Goal: Task Accomplishment & Management: Manage account settings

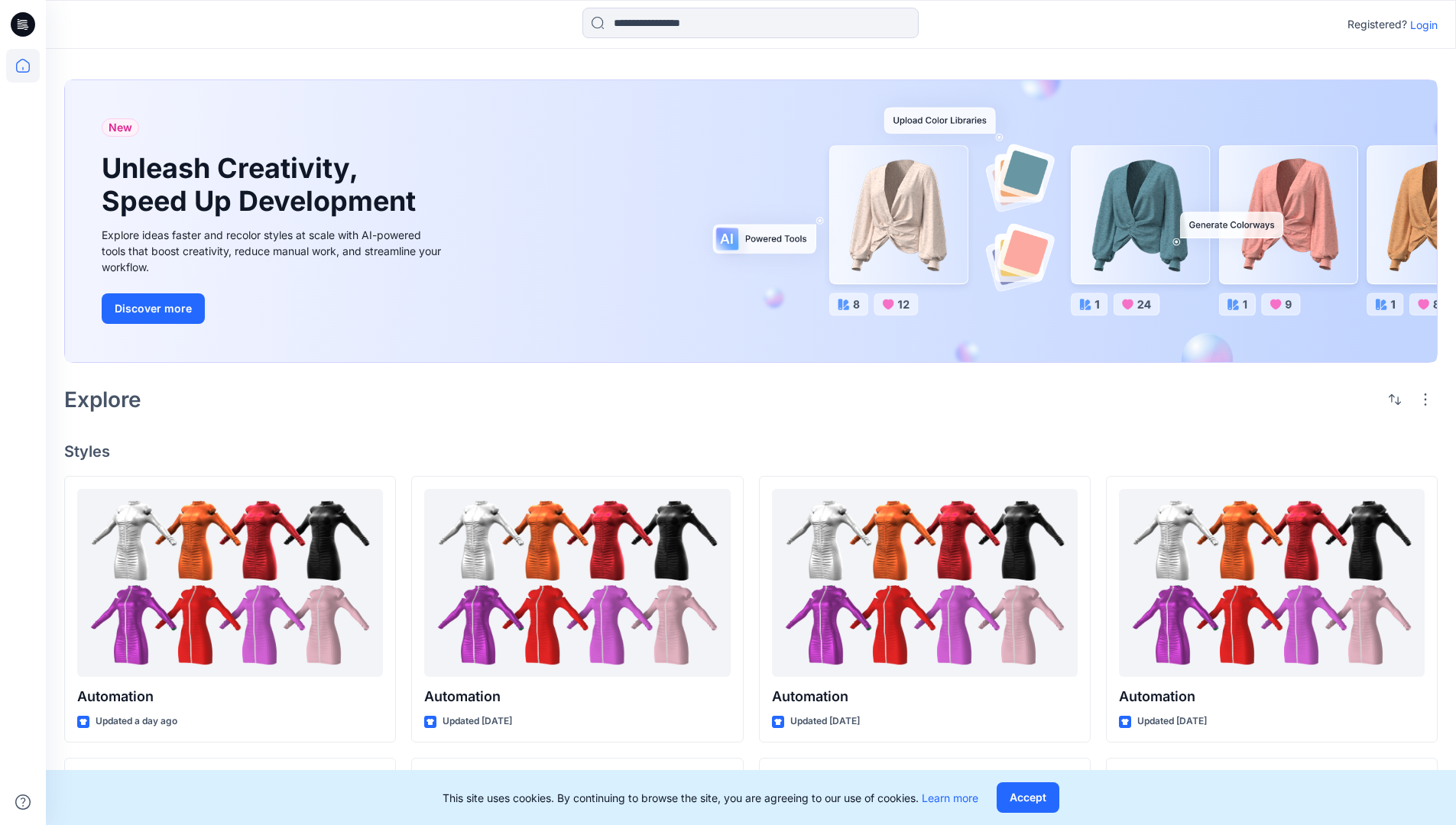
click at [1420, 24] on p "Login" at bounding box center [1424, 24] width 28 height 16
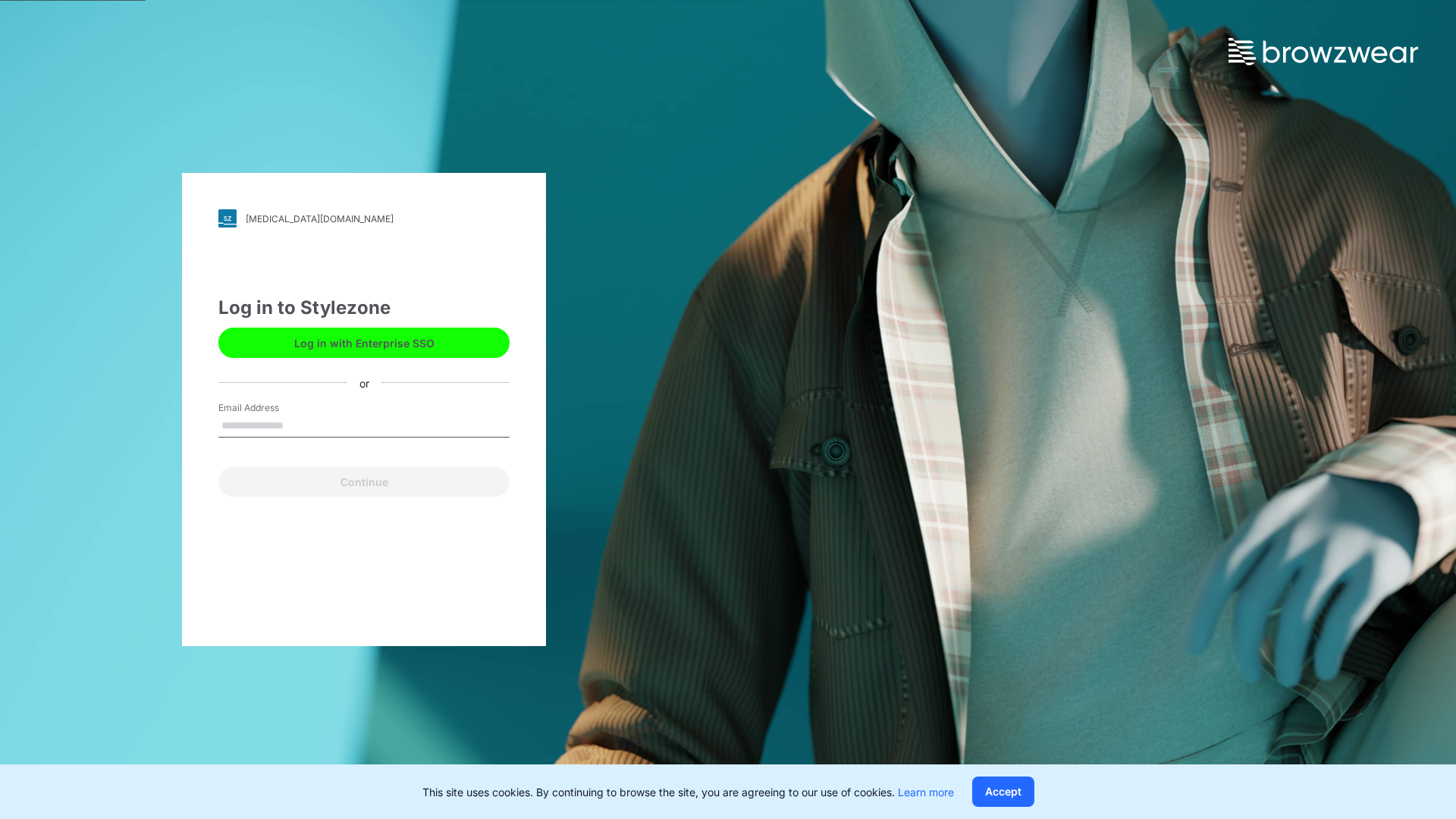
click at [300, 425] on input "Email Address" at bounding box center [363, 426] width 291 height 22
type input "**********"
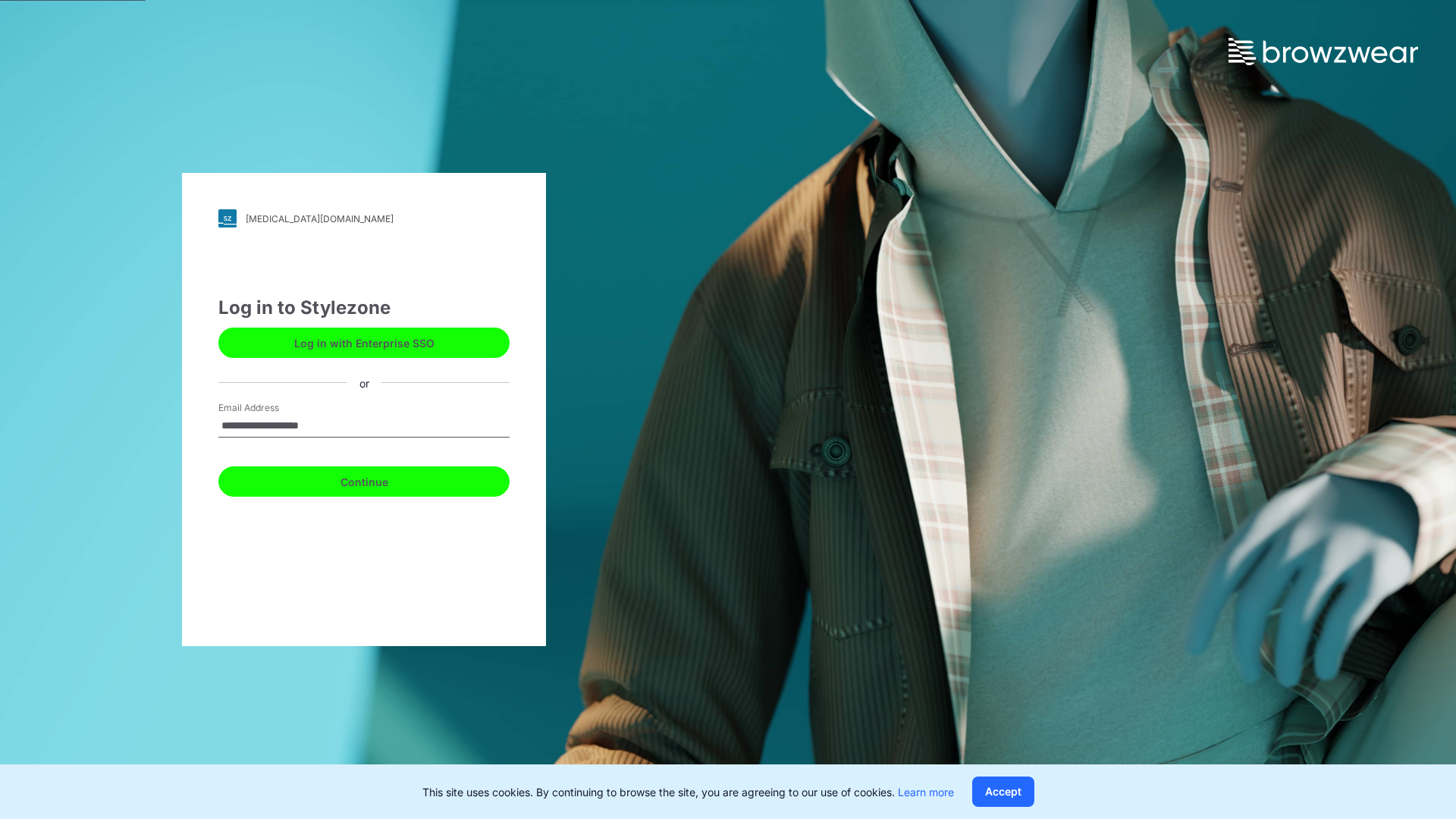
click at [381, 480] on button "Continue" at bounding box center [363, 481] width 291 height 30
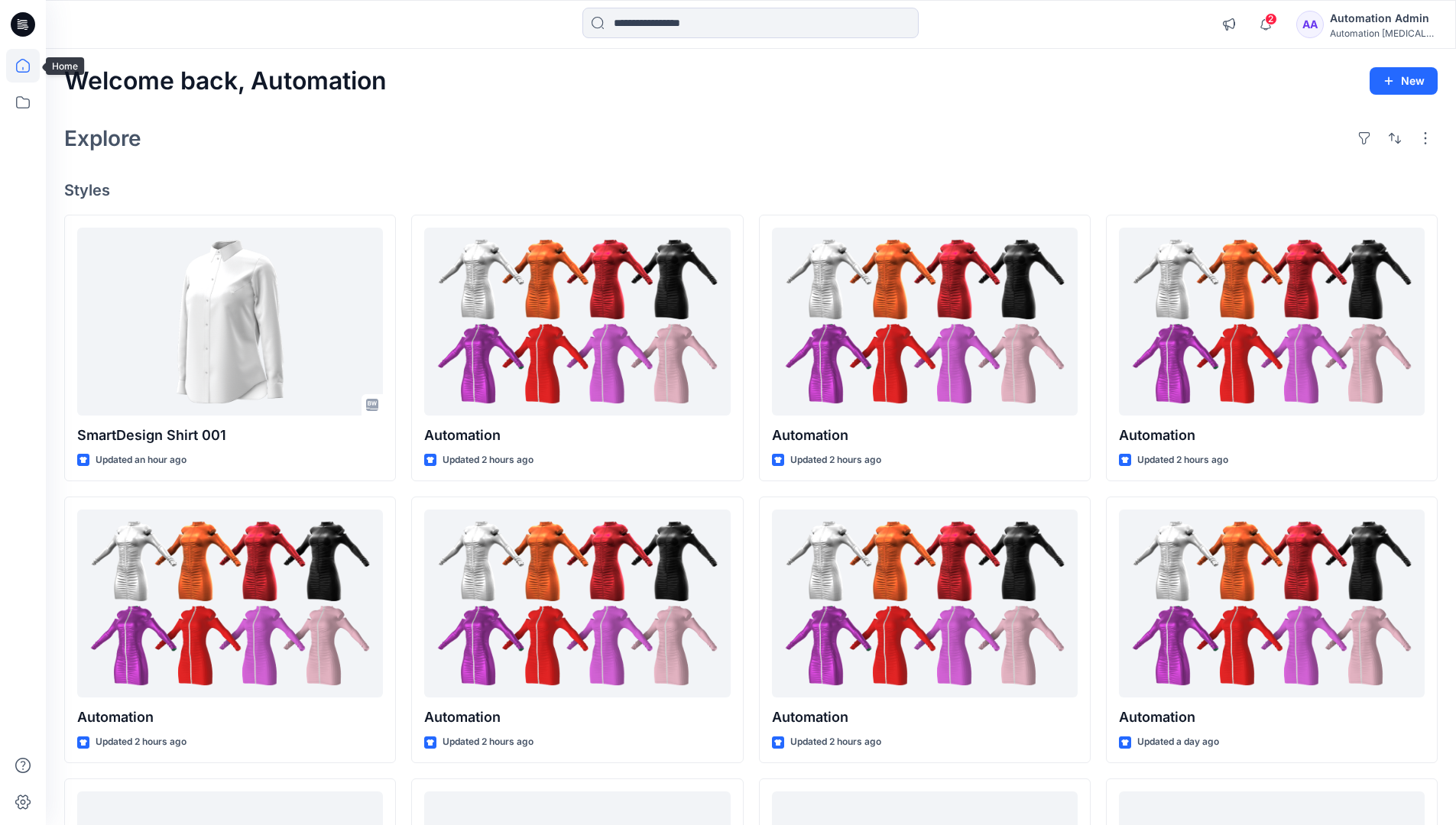
click at [29, 66] on icon at bounding box center [23, 66] width 14 height 14
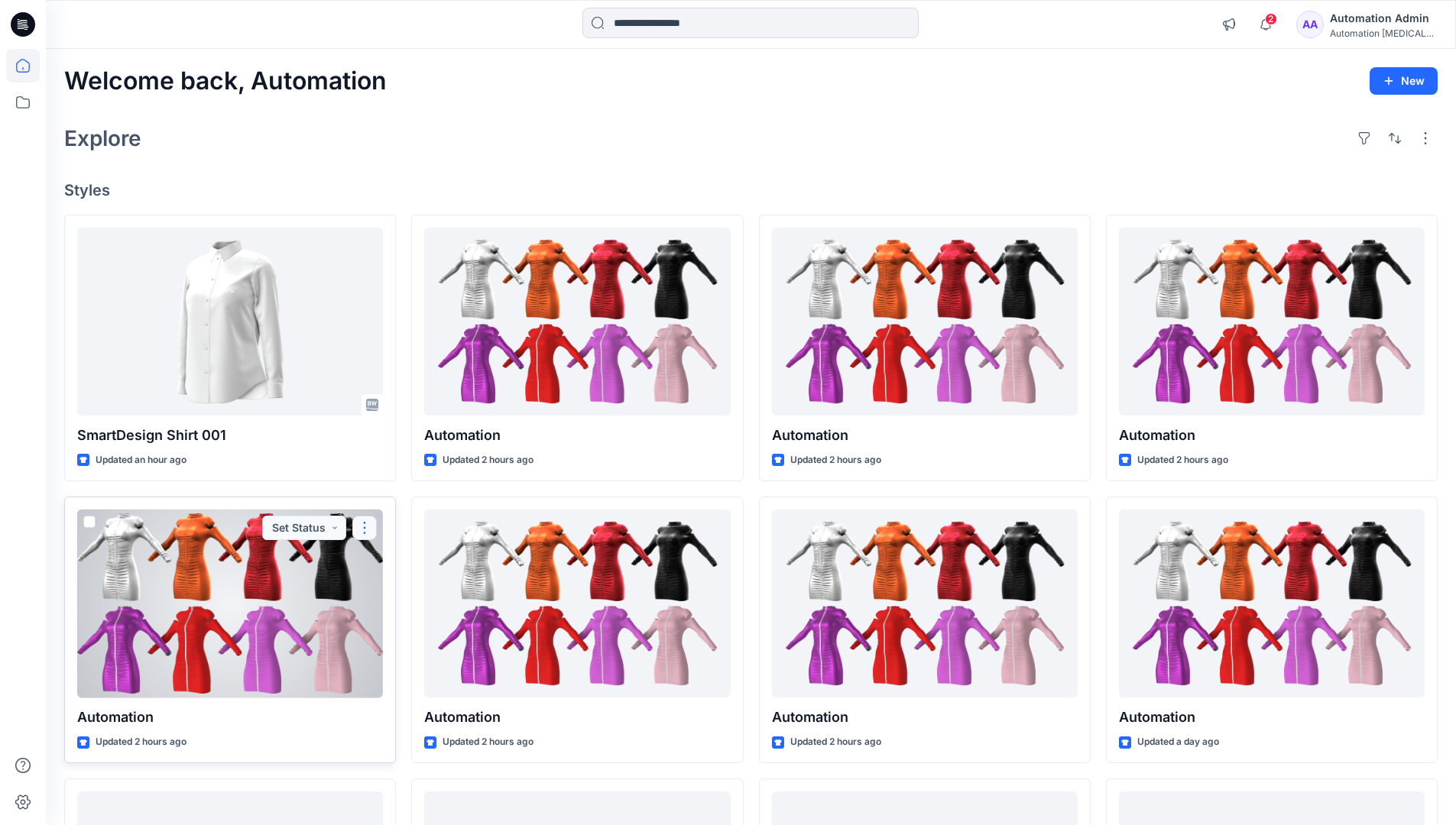
click at [364, 525] on button "button" at bounding box center [364, 528] width 24 height 24
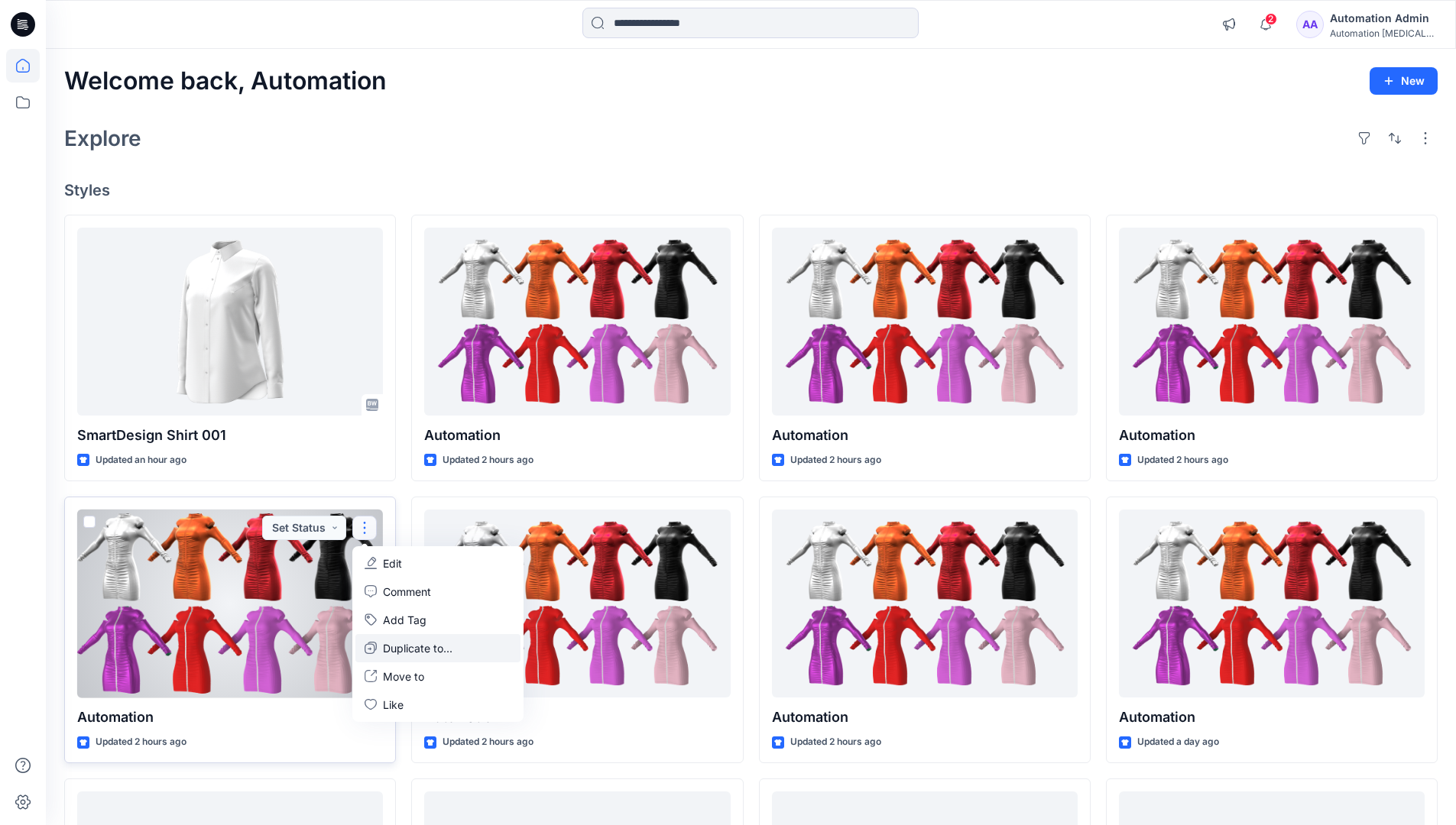
click at [388, 645] on p "Duplicate to..." at bounding box center [417, 648] width 69 height 16
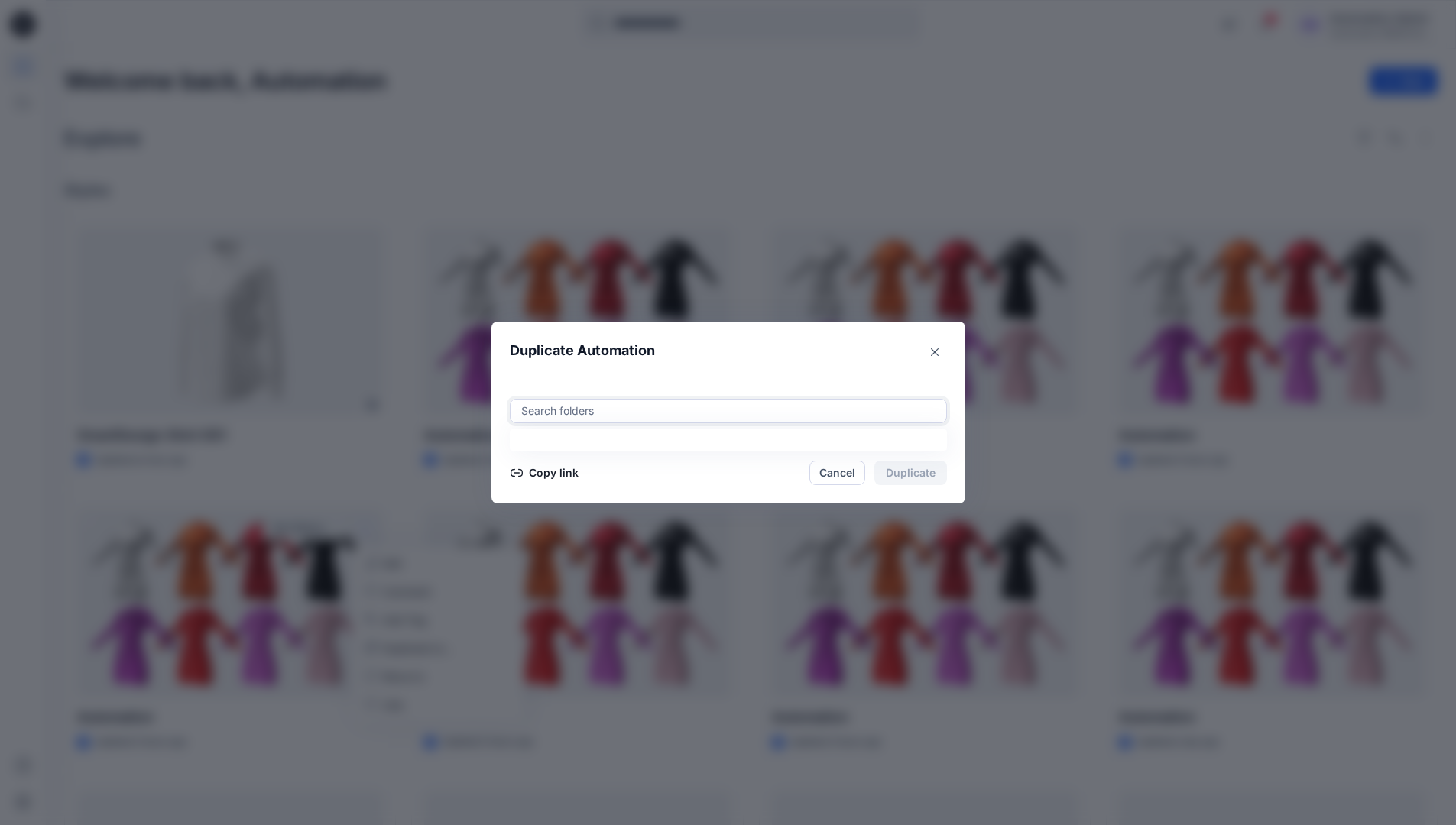
click at [575, 414] on div at bounding box center [728, 410] width 417 height 18
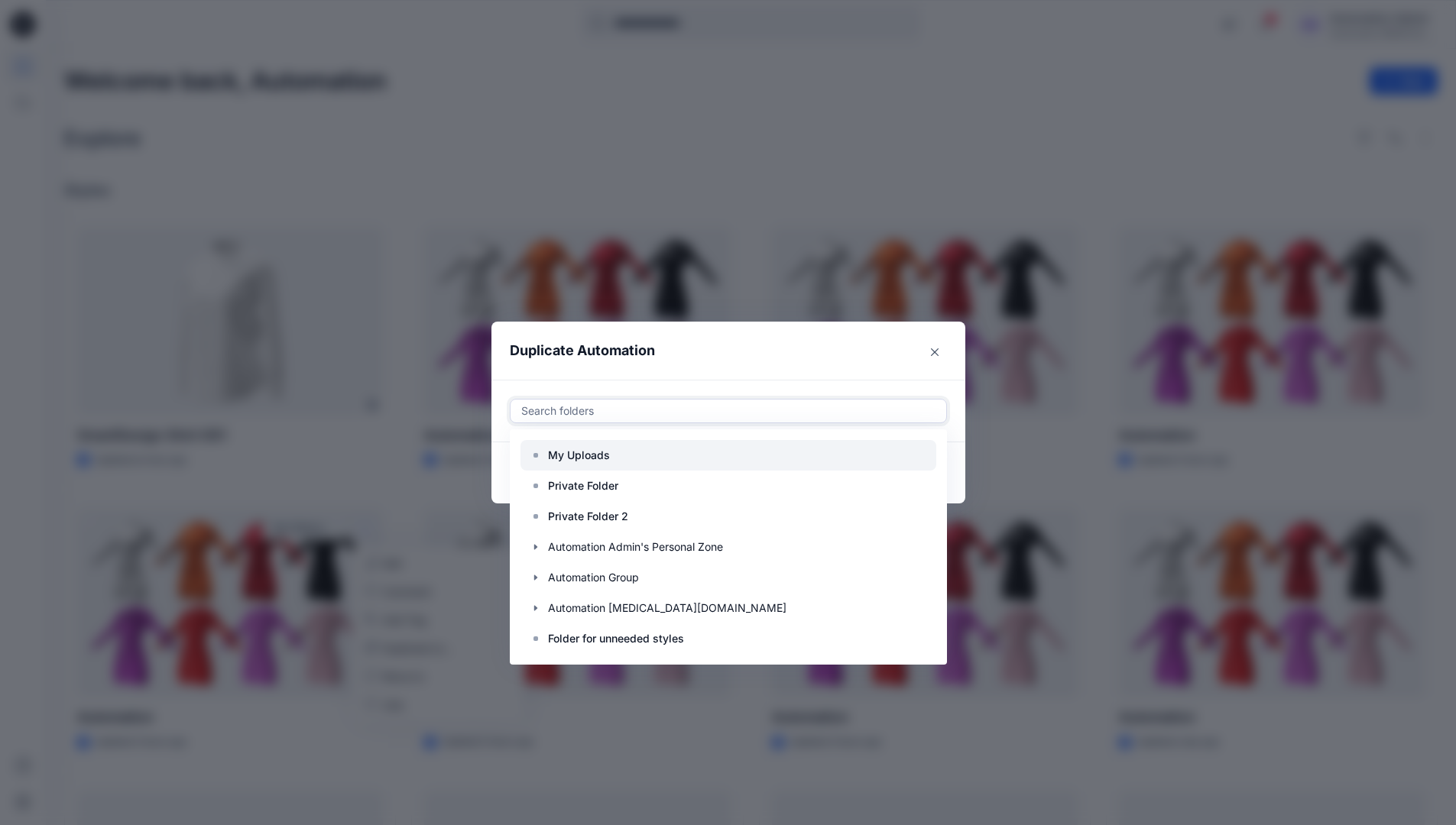
click at [587, 448] on p "My Uploads" at bounding box center [579, 455] width 62 height 18
click at [718, 360] on header "Duplicate Automation" at bounding box center [713, 351] width 443 height 58
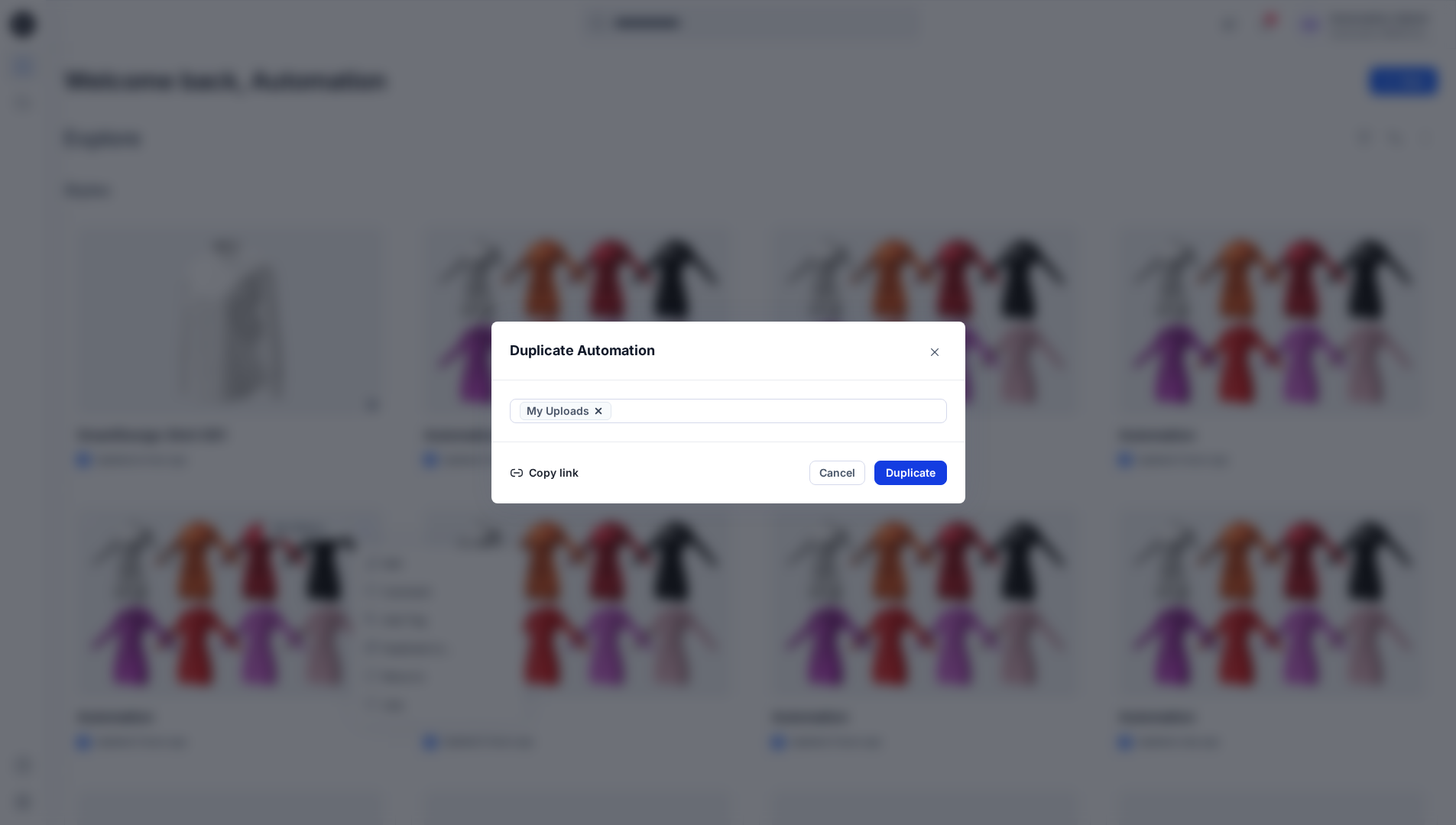
click at [925, 468] on button "Duplicate" at bounding box center [911, 473] width 73 height 24
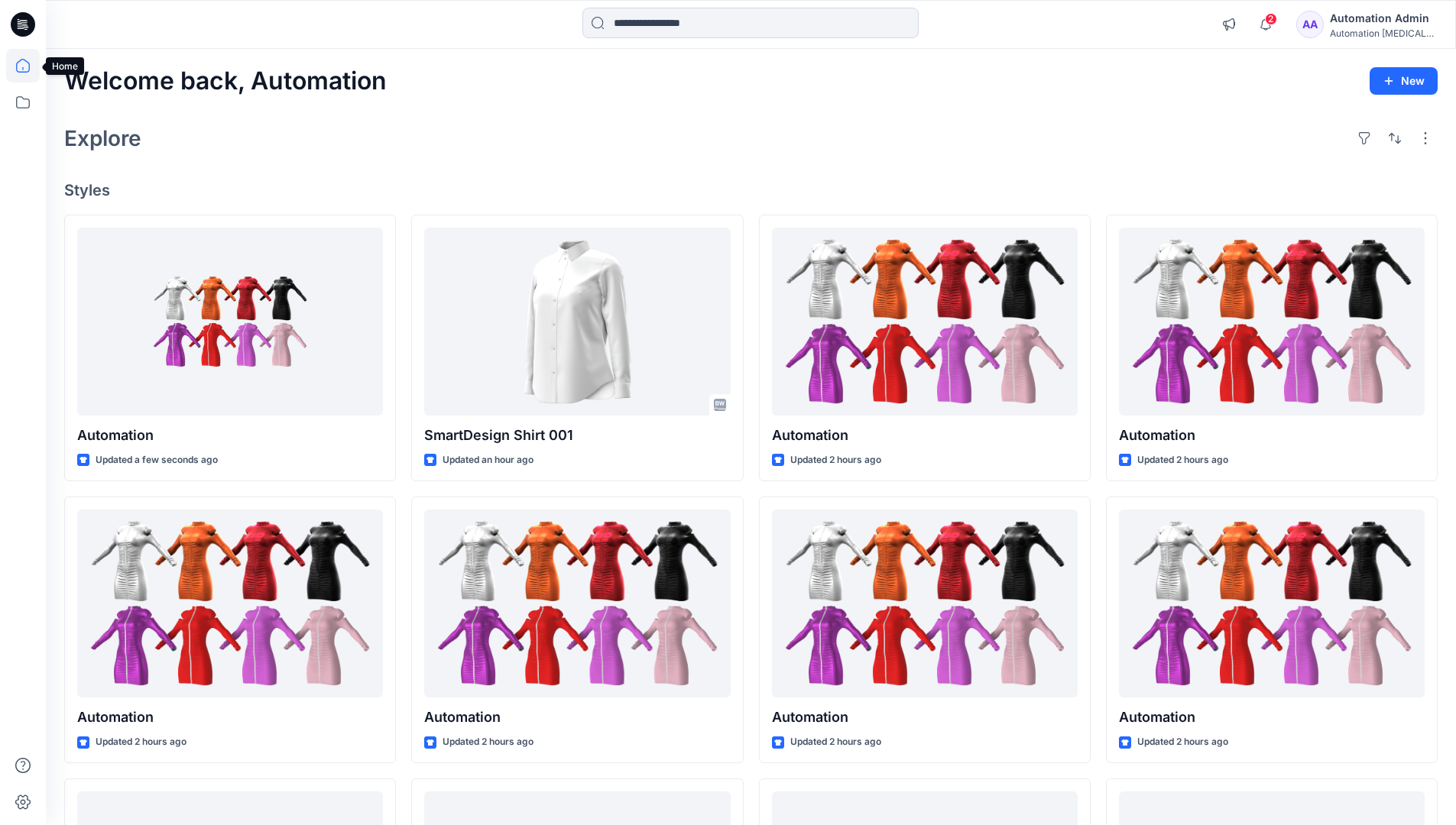
click at [16, 63] on icon at bounding box center [23, 66] width 34 height 34
click at [25, 99] on icon at bounding box center [23, 102] width 34 height 34
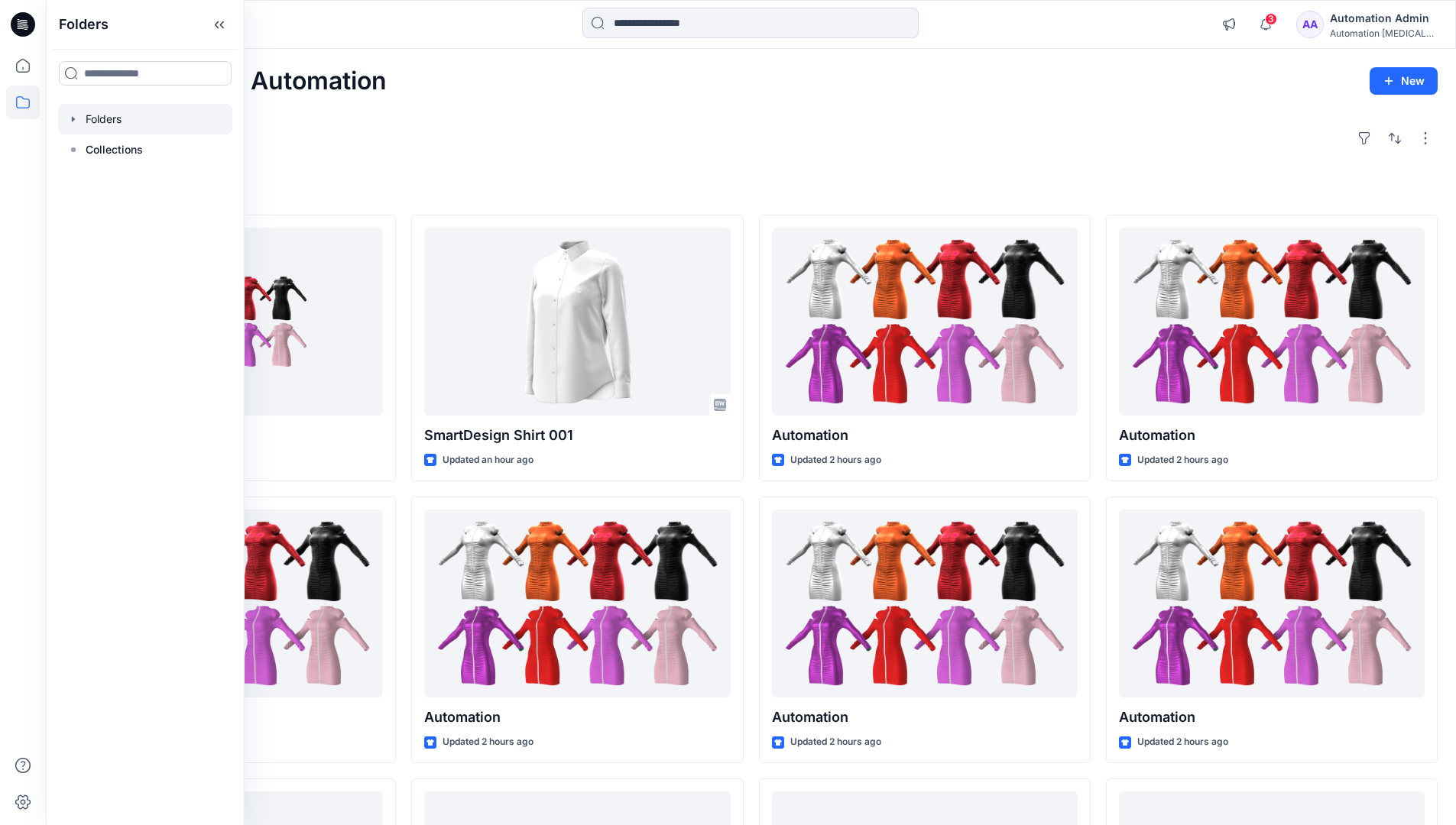
click at [112, 118] on div at bounding box center [145, 119] width 174 height 30
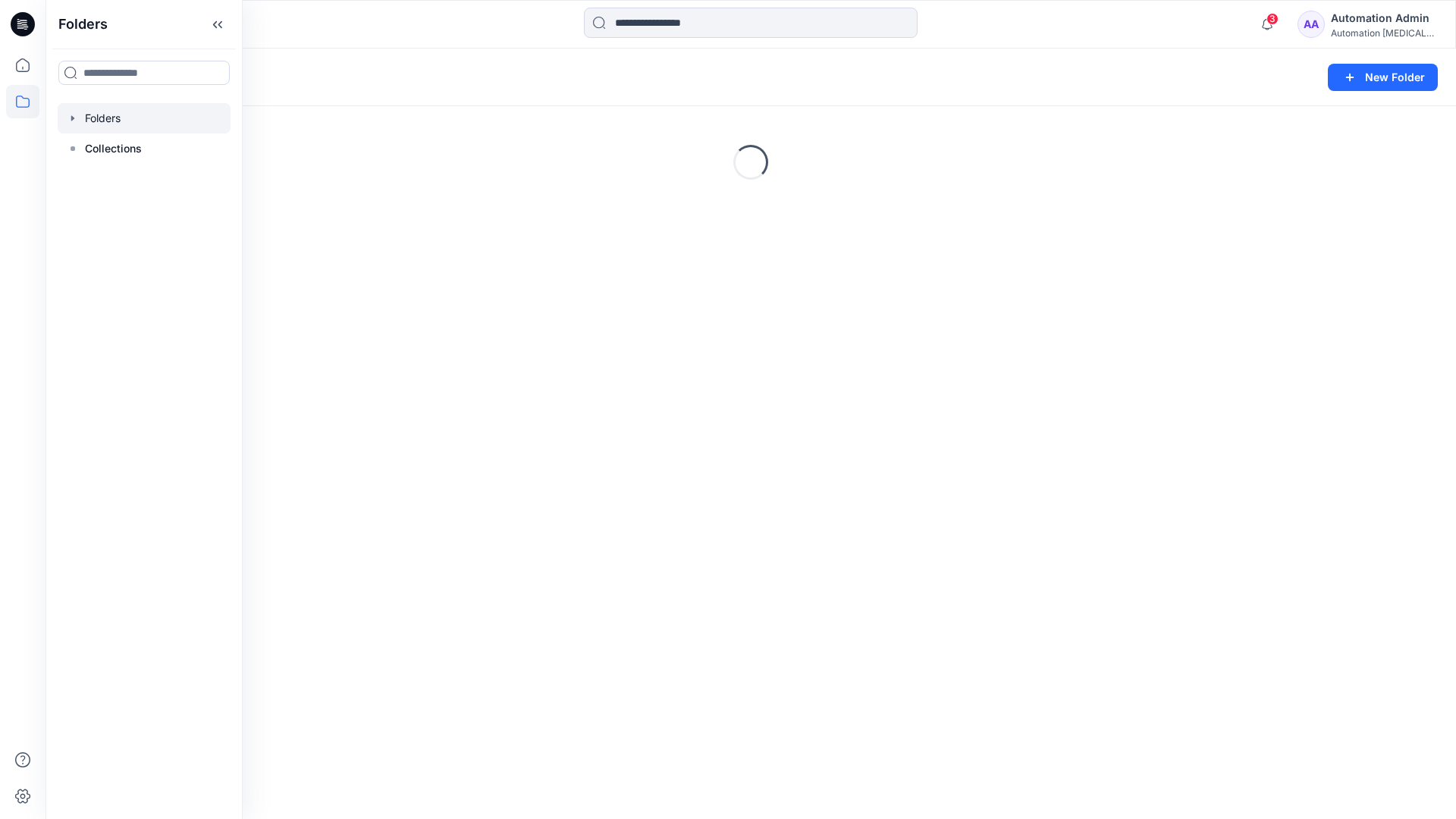
click at [1362, 26] on div "Automation Admin" at bounding box center [1384, 18] width 107 height 18
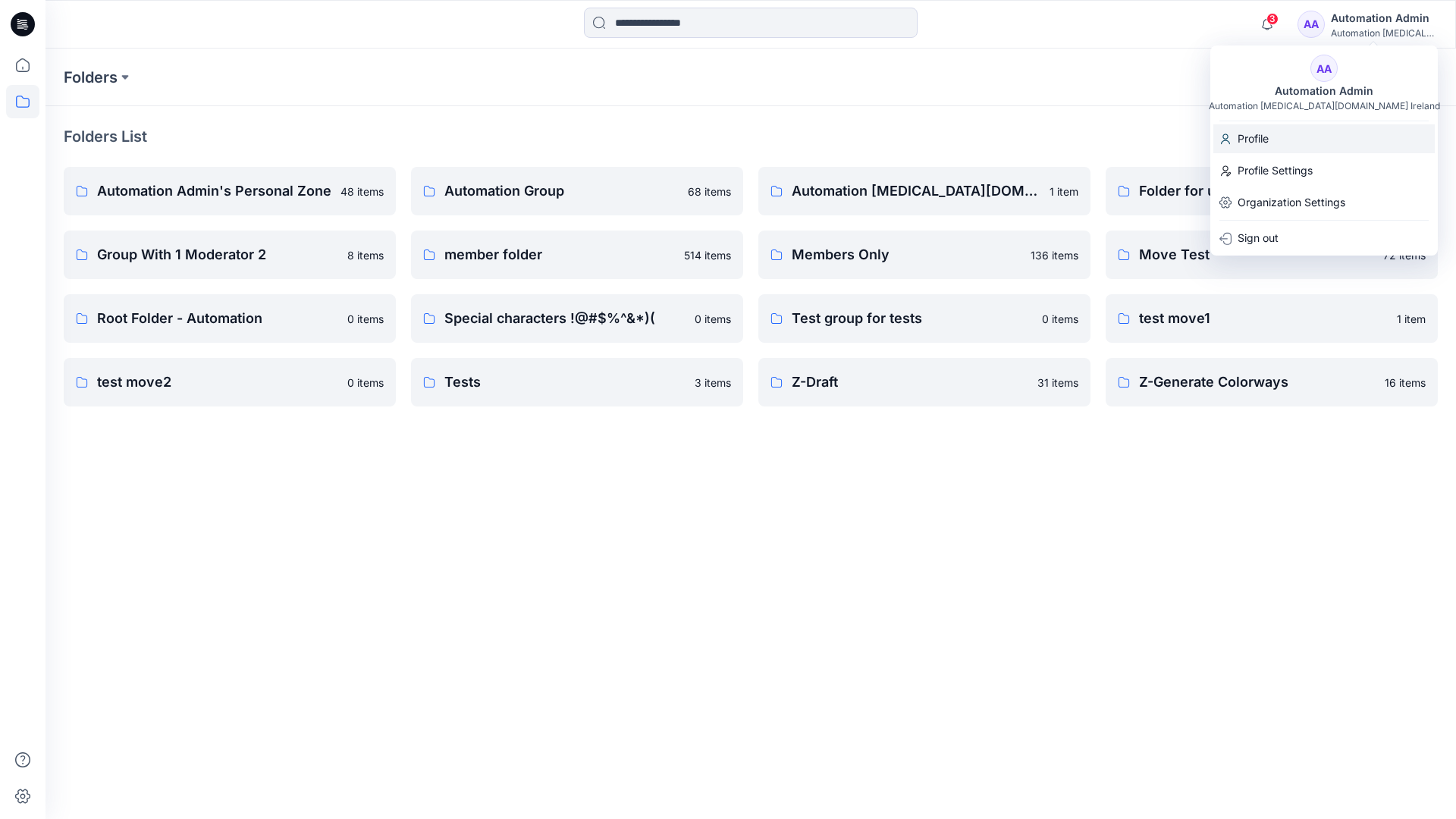
click at [1264, 138] on p "Profile" at bounding box center [1253, 139] width 31 height 29
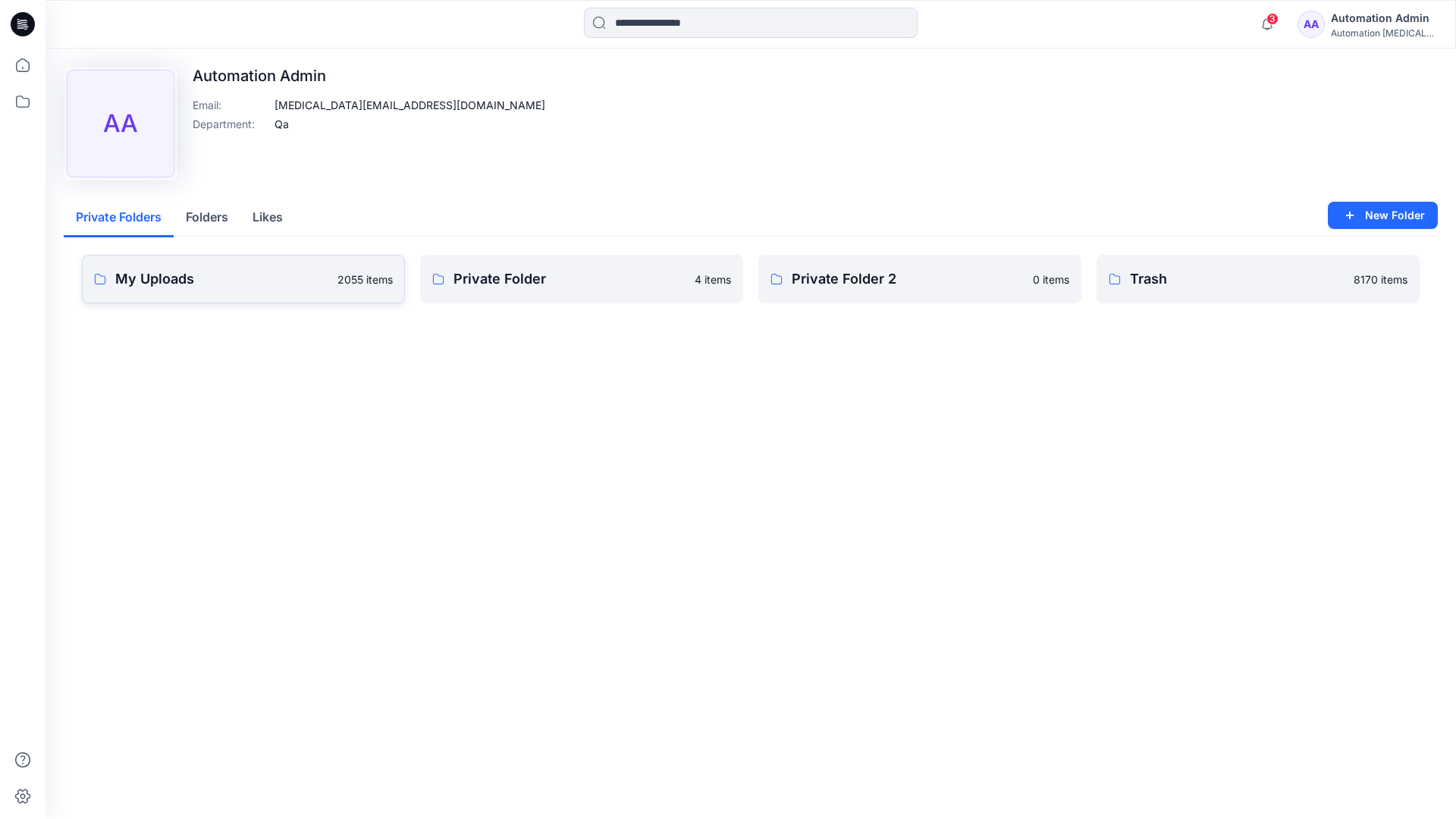
click at [265, 290] on link "My Uploads 2055 items" at bounding box center [243, 279] width 323 height 49
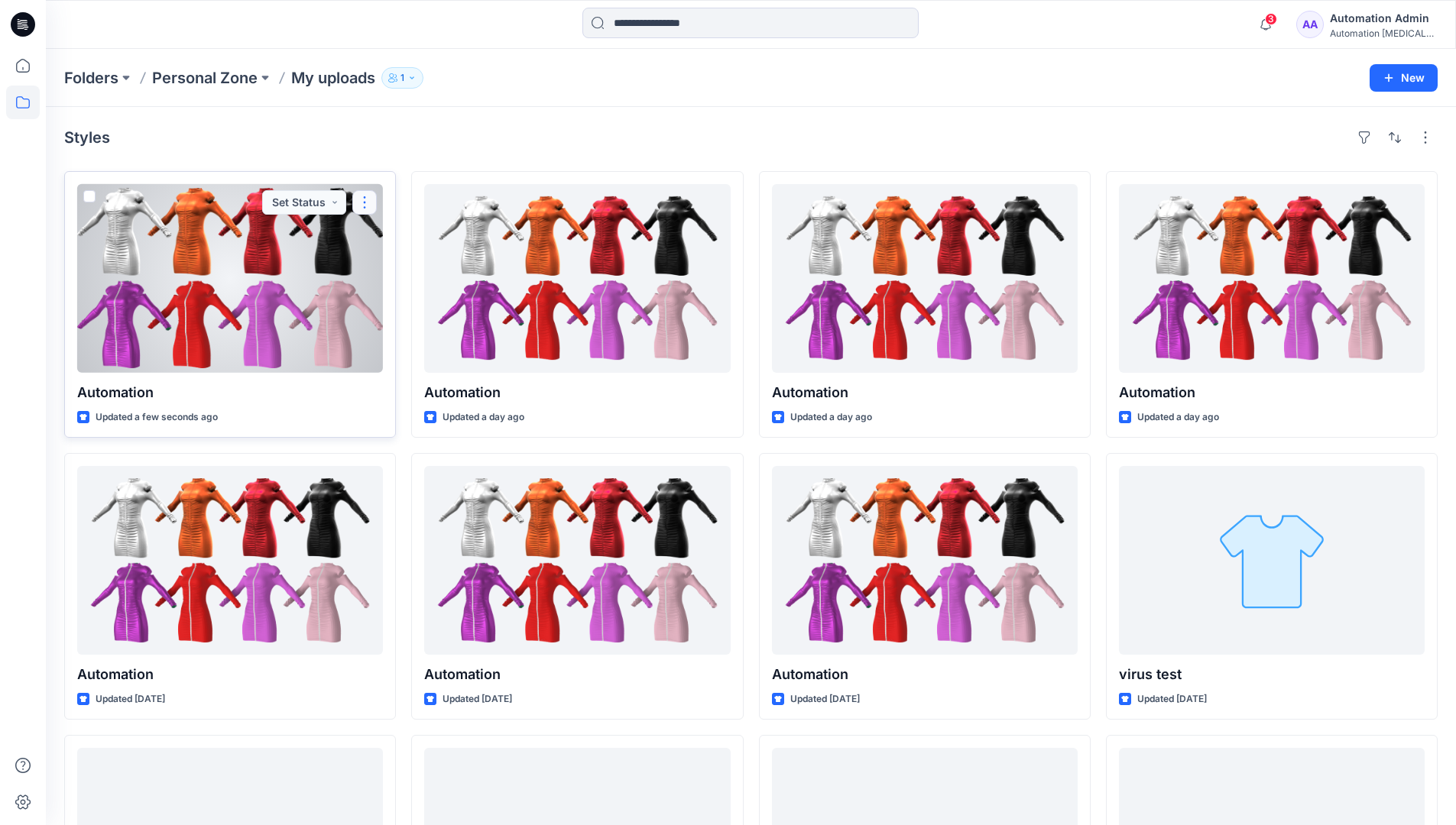
click at [363, 205] on button "button" at bounding box center [364, 203] width 24 height 24
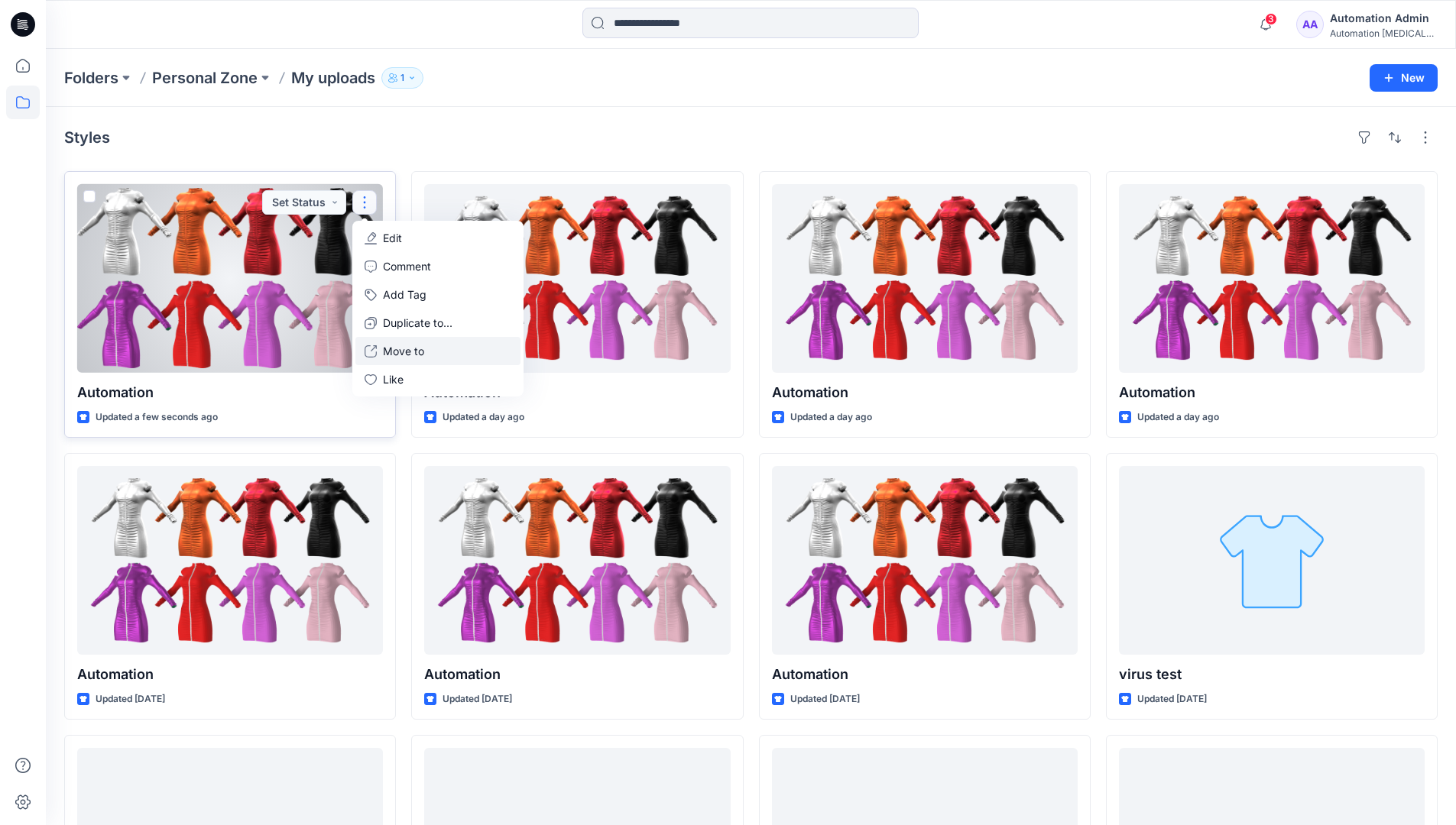
click at [382, 352] on button "Move to" at bounding box center [438, 351] width 165 height 29
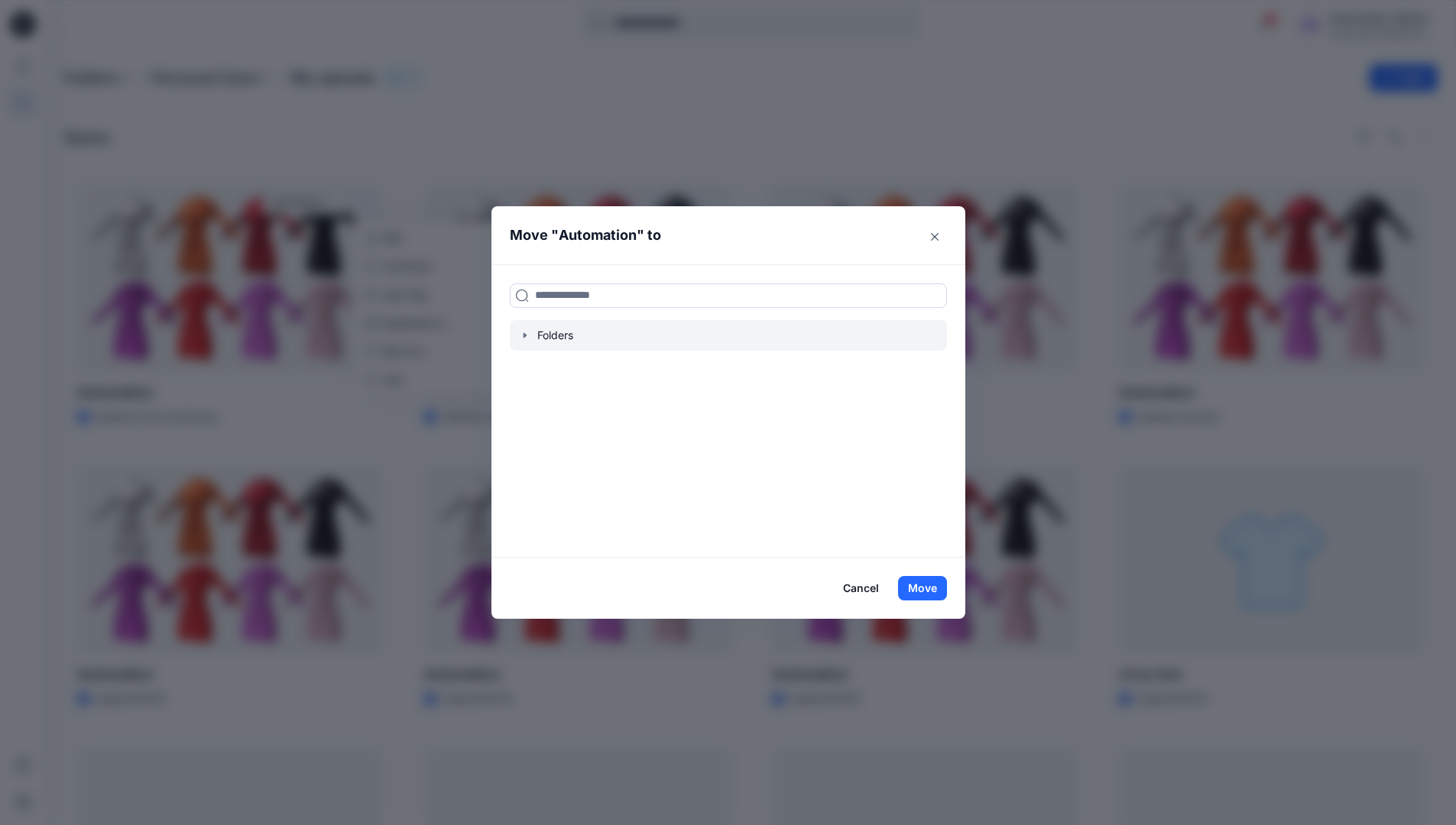
click at [531, 332] on icon "button" at bounding box center [525, 335] width 12 height 12
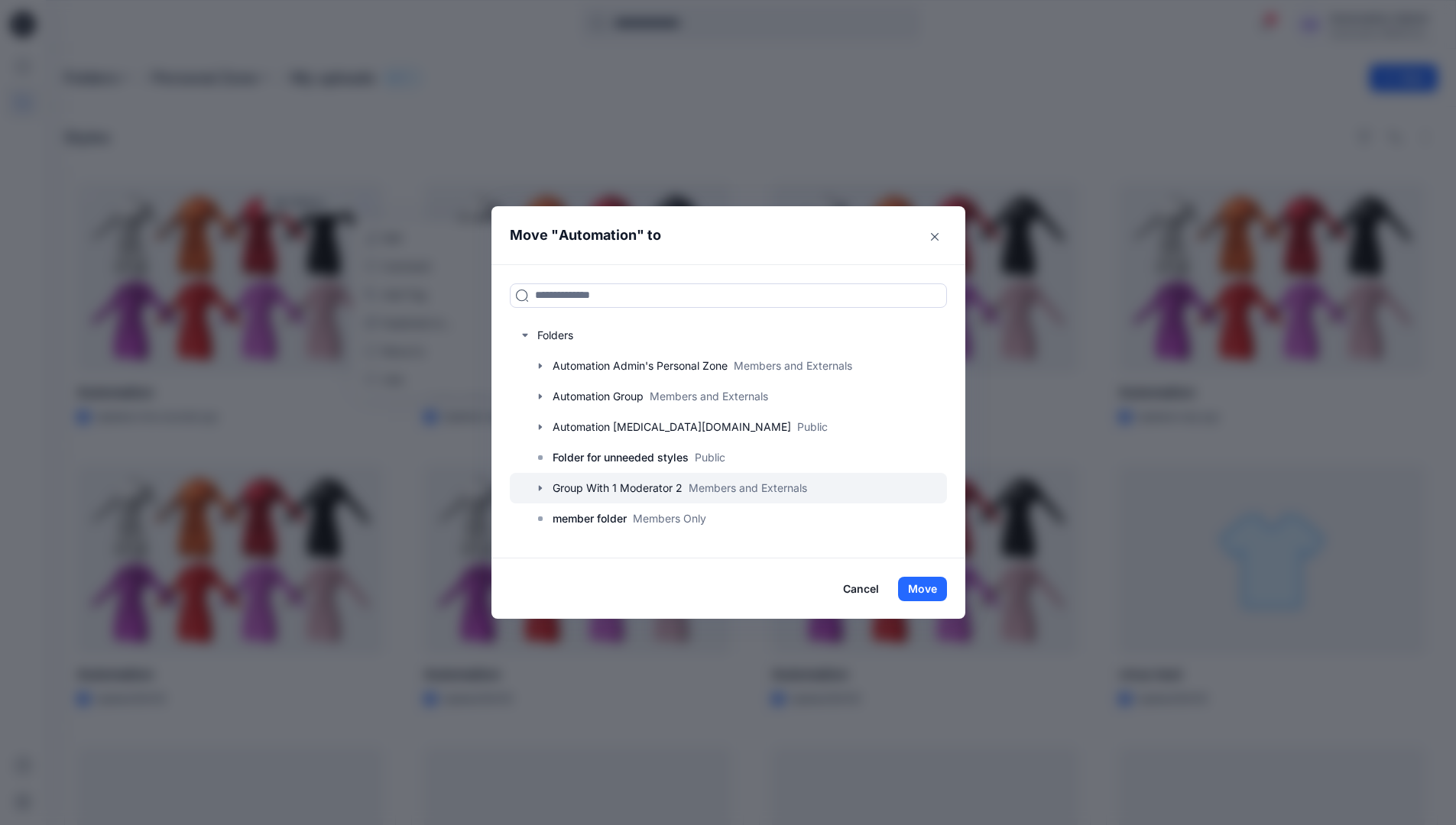
click at [557, 483] on div at bounding box center [728, 487] width 437 height 30
click at [934, 588] on button "Move" at bounding box center [922, 590] width 49 height 24
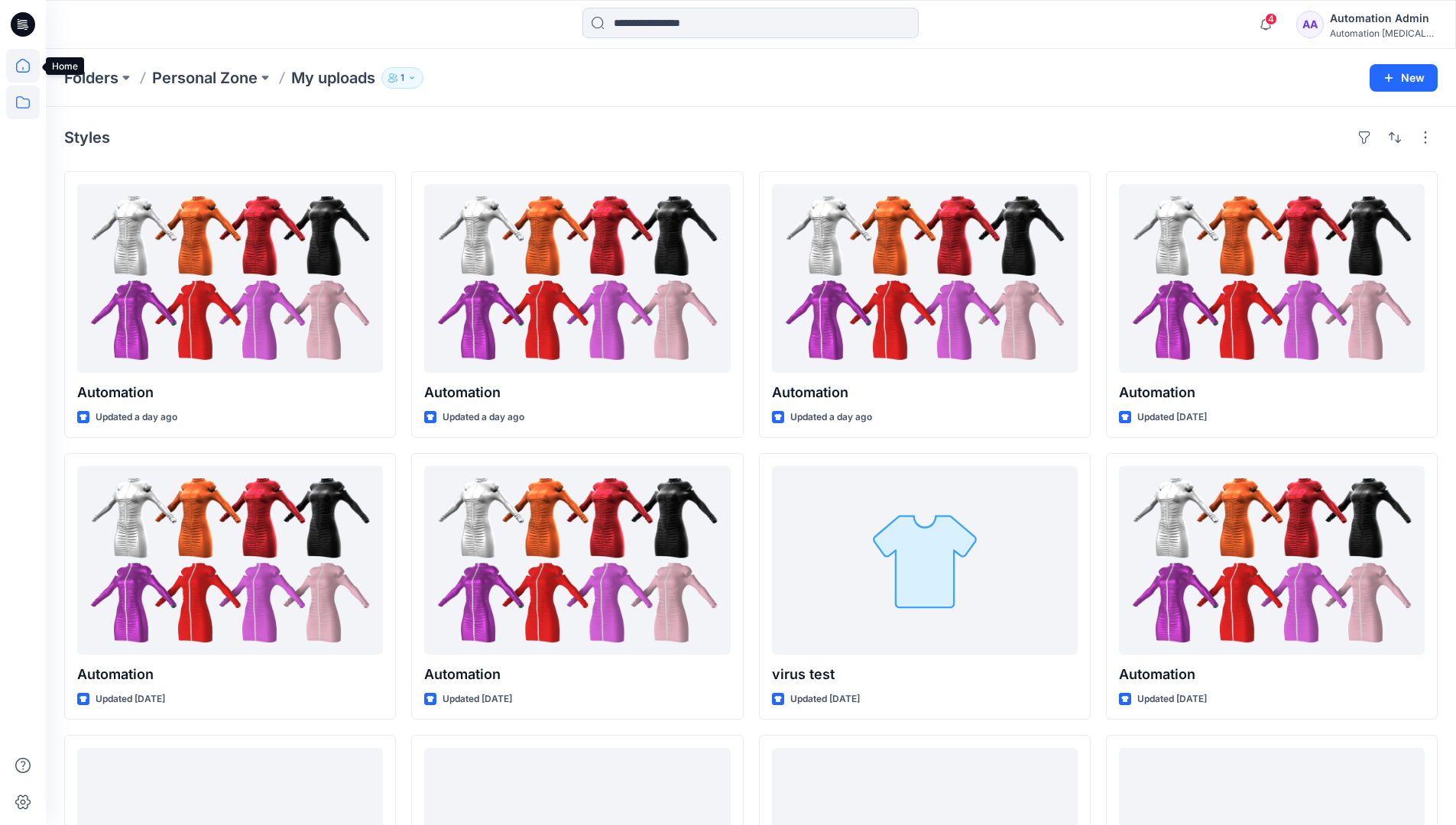
click at [23, 69] on icon at bounding box center [23, 66] width 34 height 34
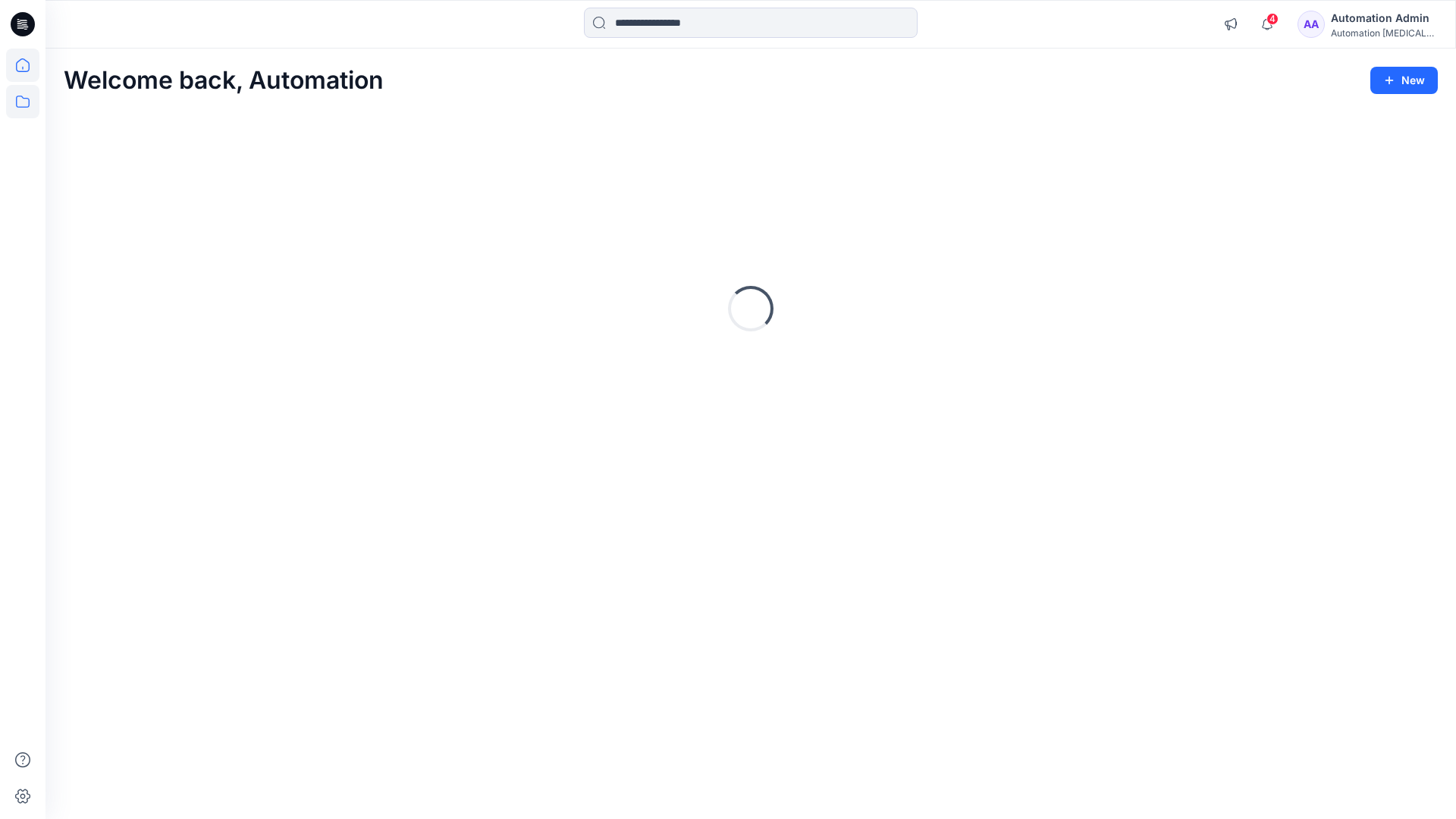
click at [24, 99] on icon at bounding box center [23, 101] width 14 height 12
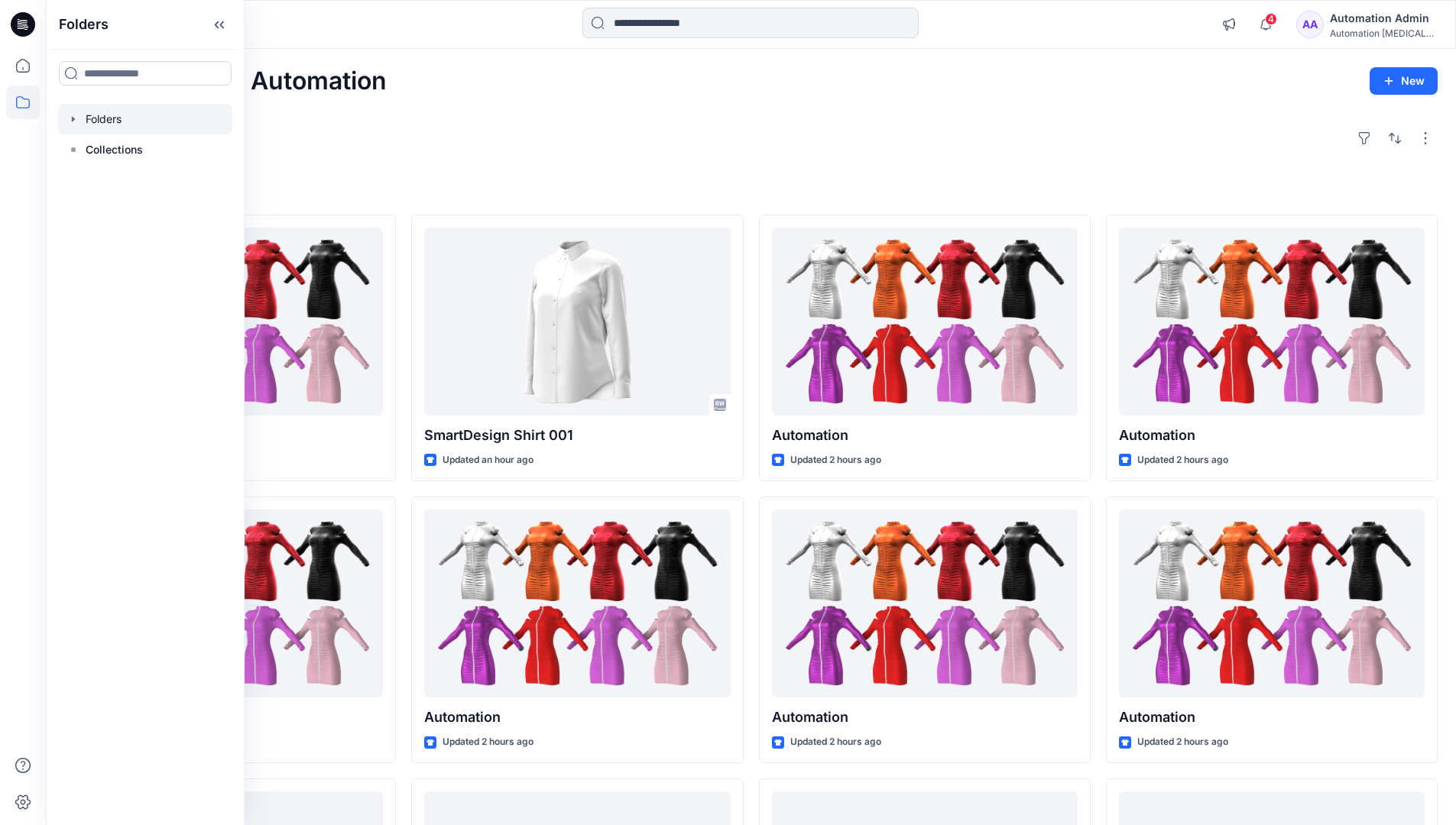
click at [112, 117] on div at bounding box center [145, 119] width 174 height 30
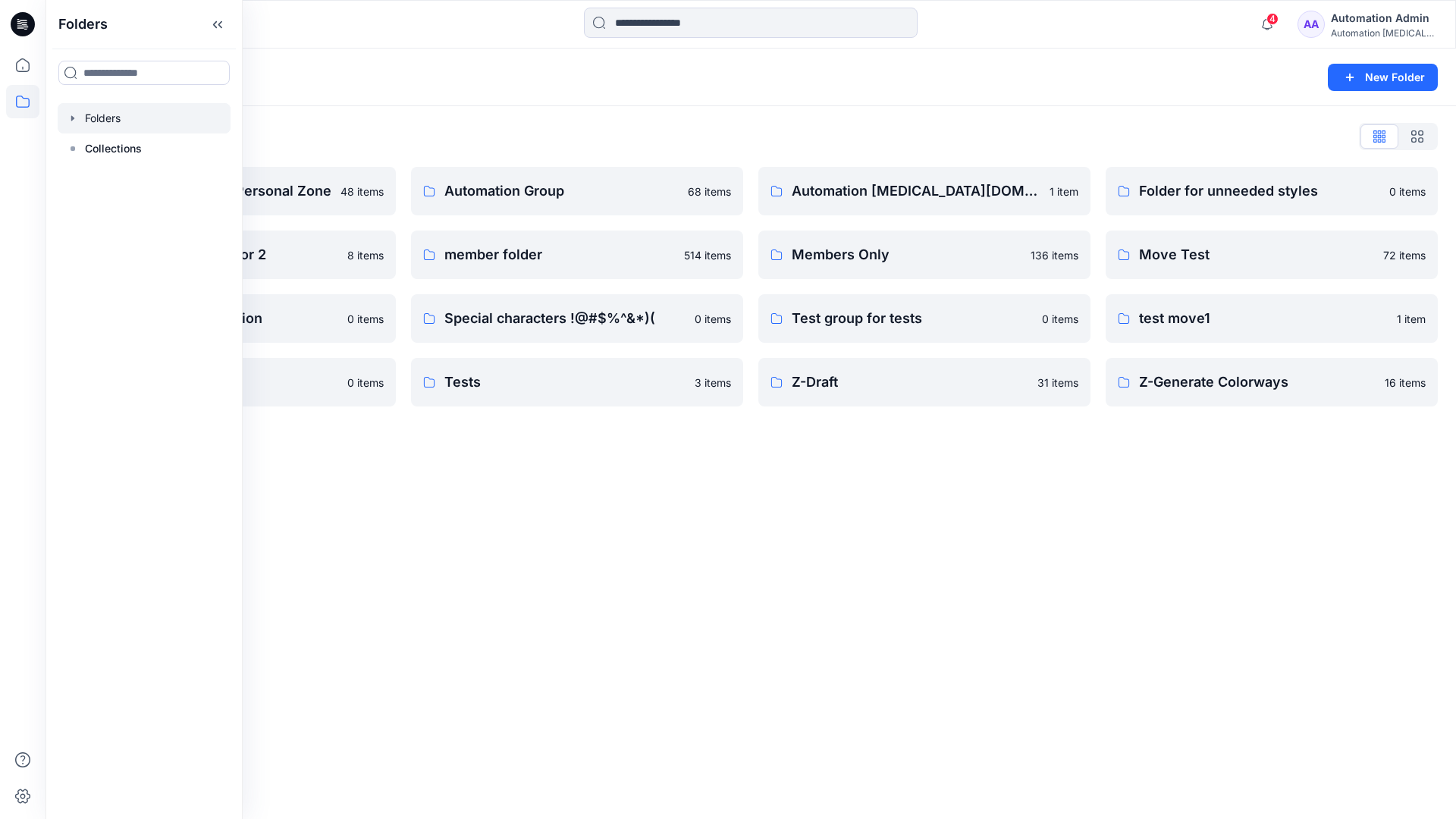
click at [607, 482] on div "Folders New Folder Folders List Automation Admin's Personal Zone 48 items Group…" at bounding box center [751, 434] width 1410 height 771
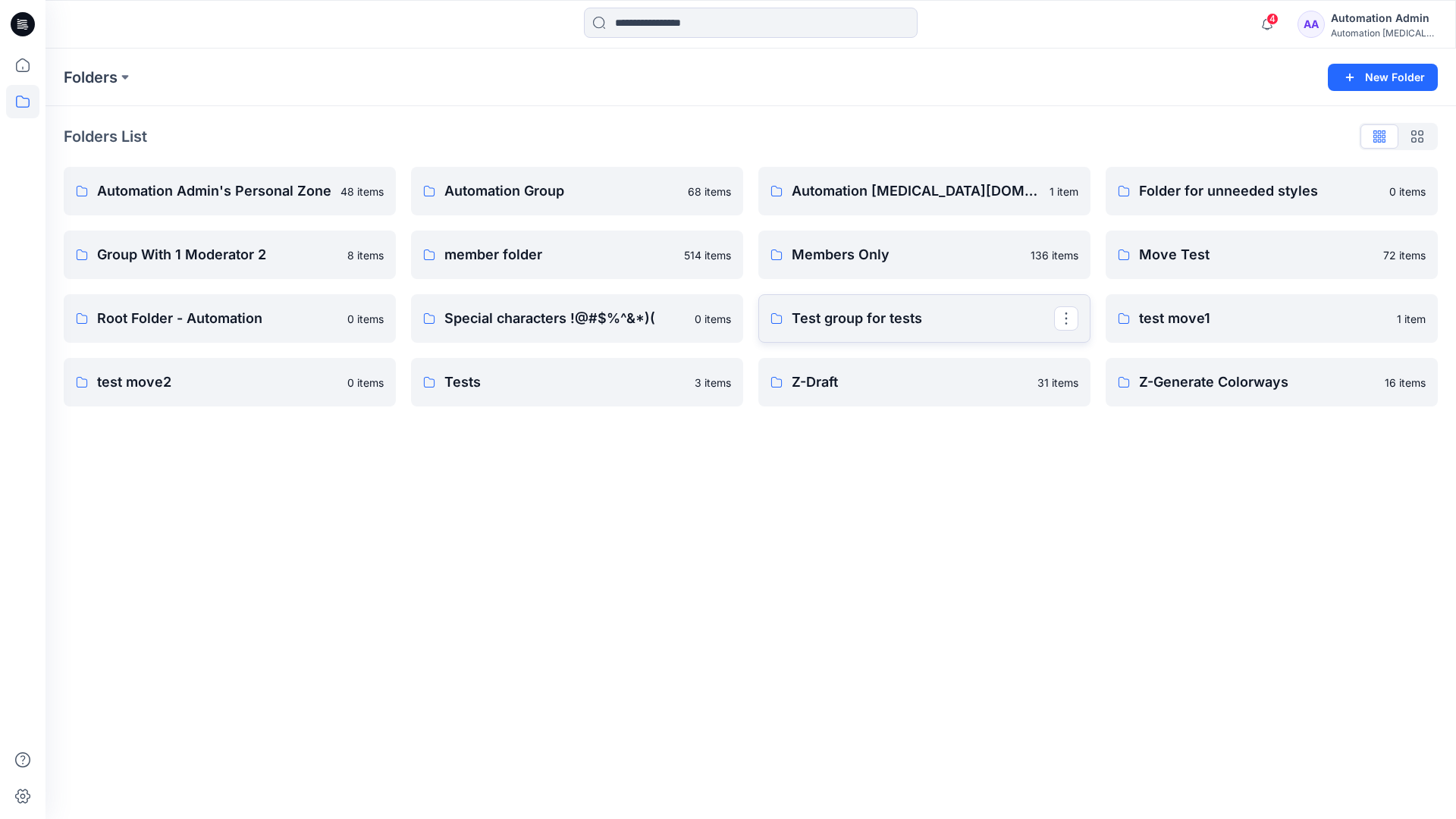
click at [909, 324] on p "Test group for tests" at bounding box center [923, 318] width 262 height 21
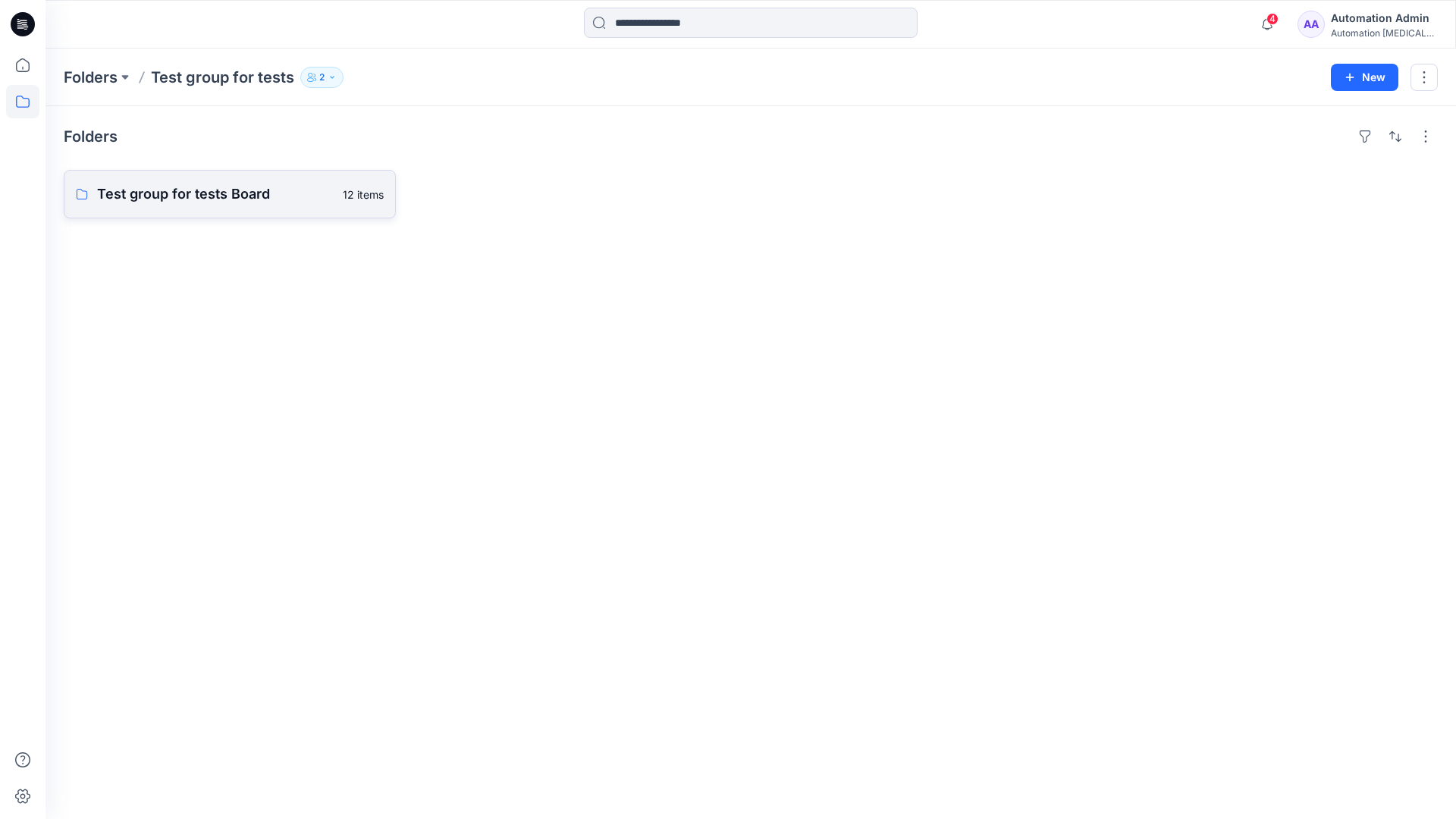
click at [260, 206] on link "Test group for tests Board 12 items" at bounding box center [229, 194] width 332 height 49
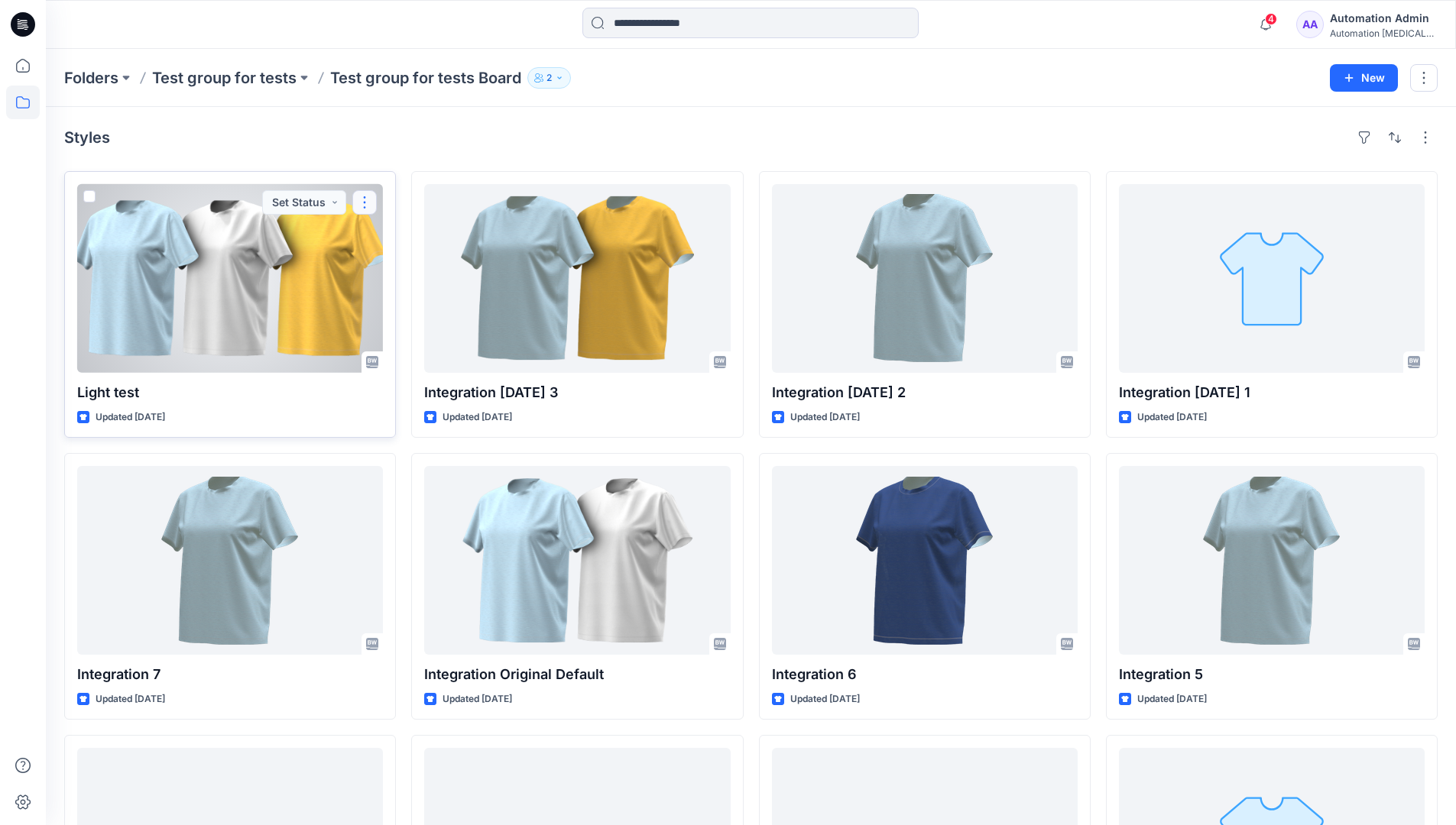
click at [369, 203] on button "button" at bounding box center [364, 203] width 24 height 24
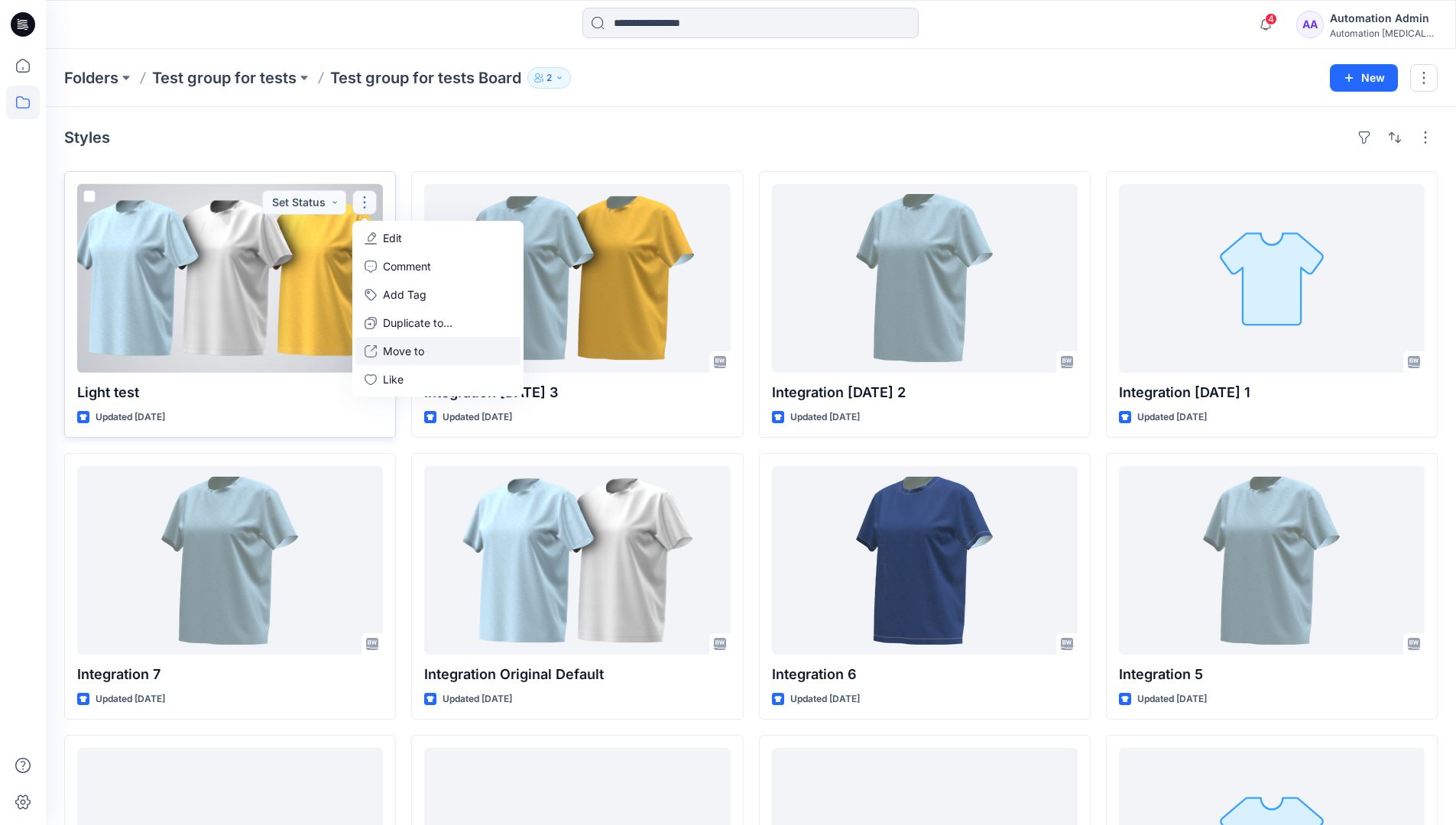
click at [401, 345] on p "Move to" at bounding box center [403, 351] width 42 height 16
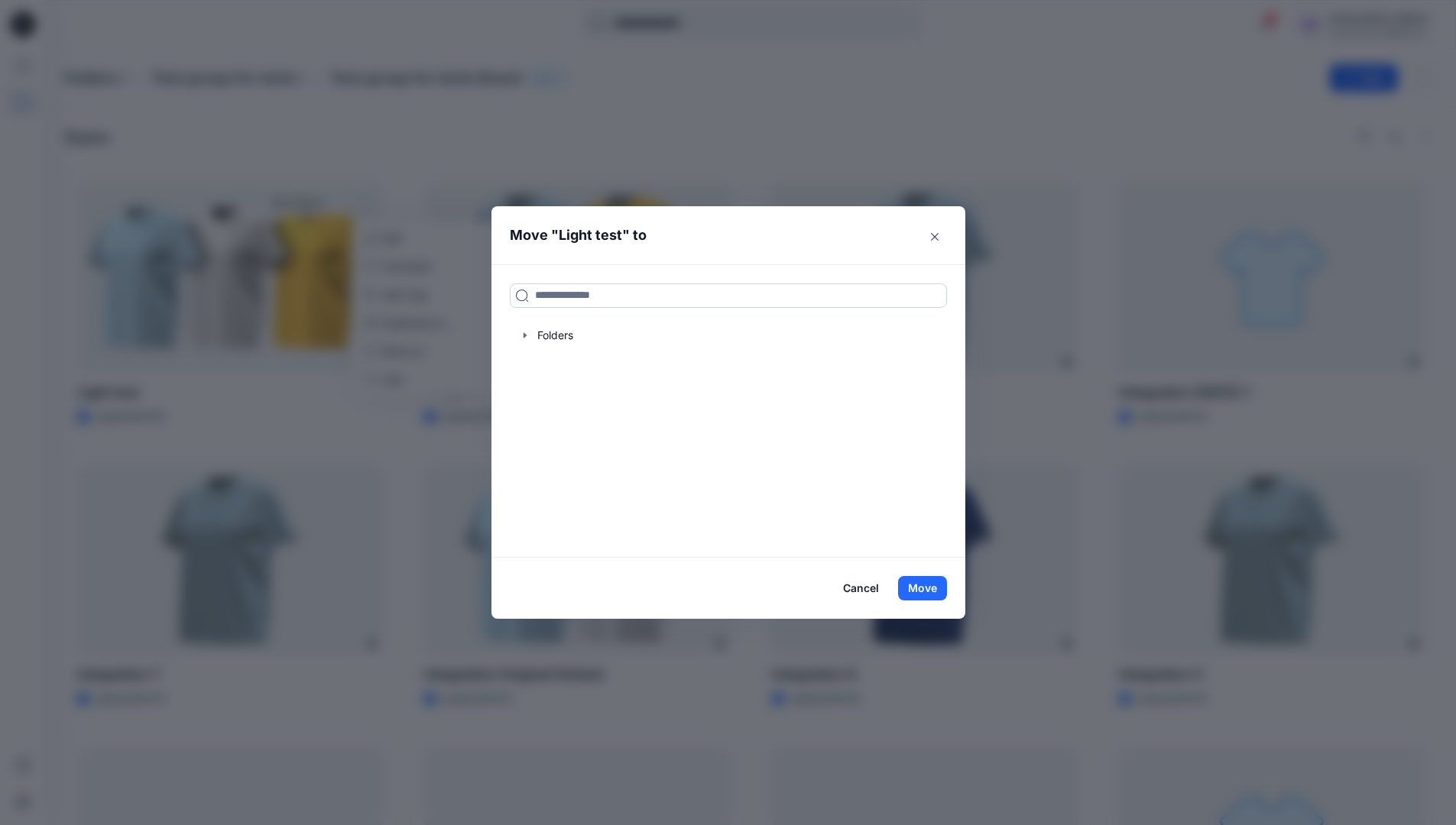
click at [564, 301] on input at bounding box center [728, 296] width 437 height 24
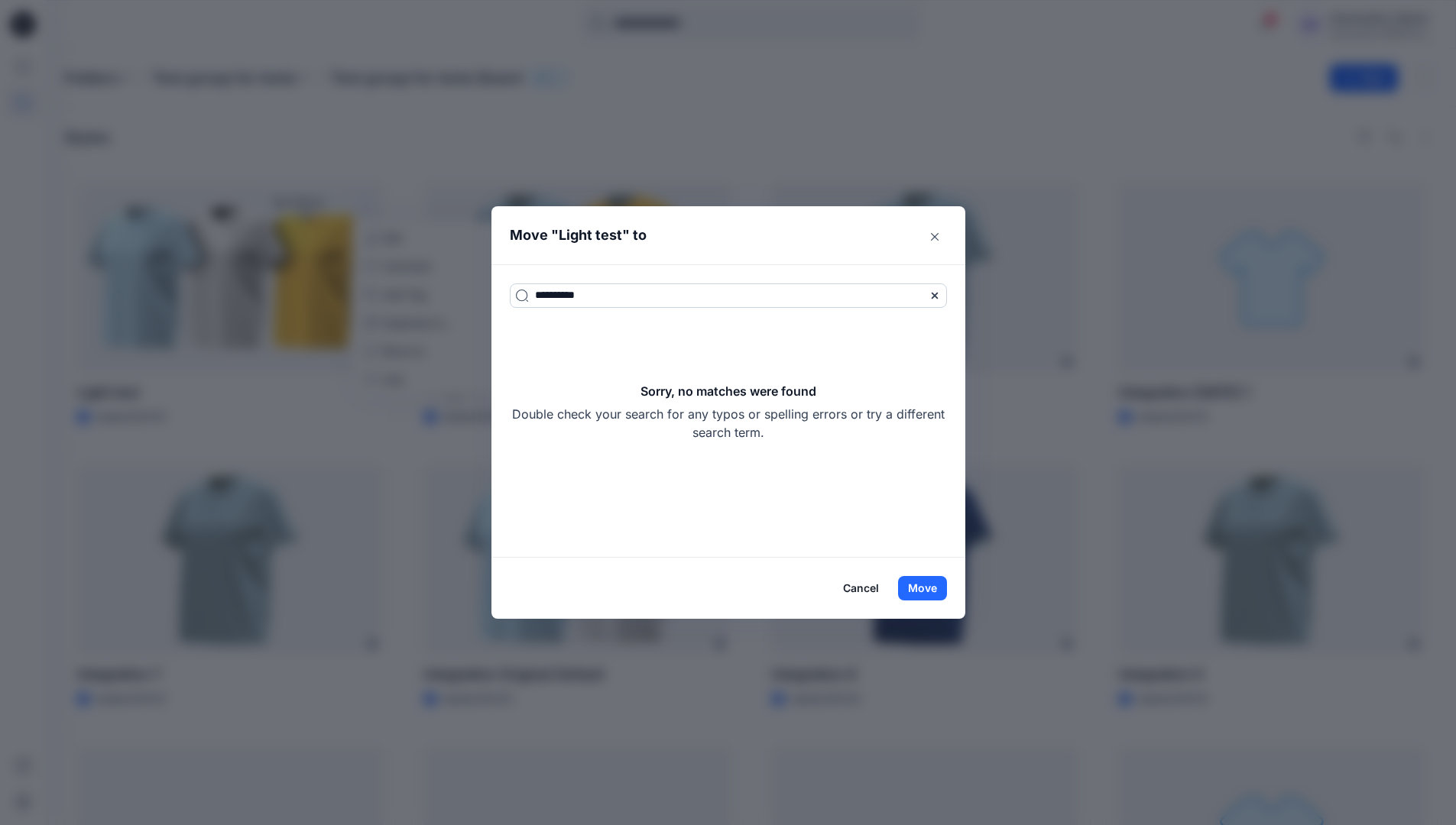
type input "**********"
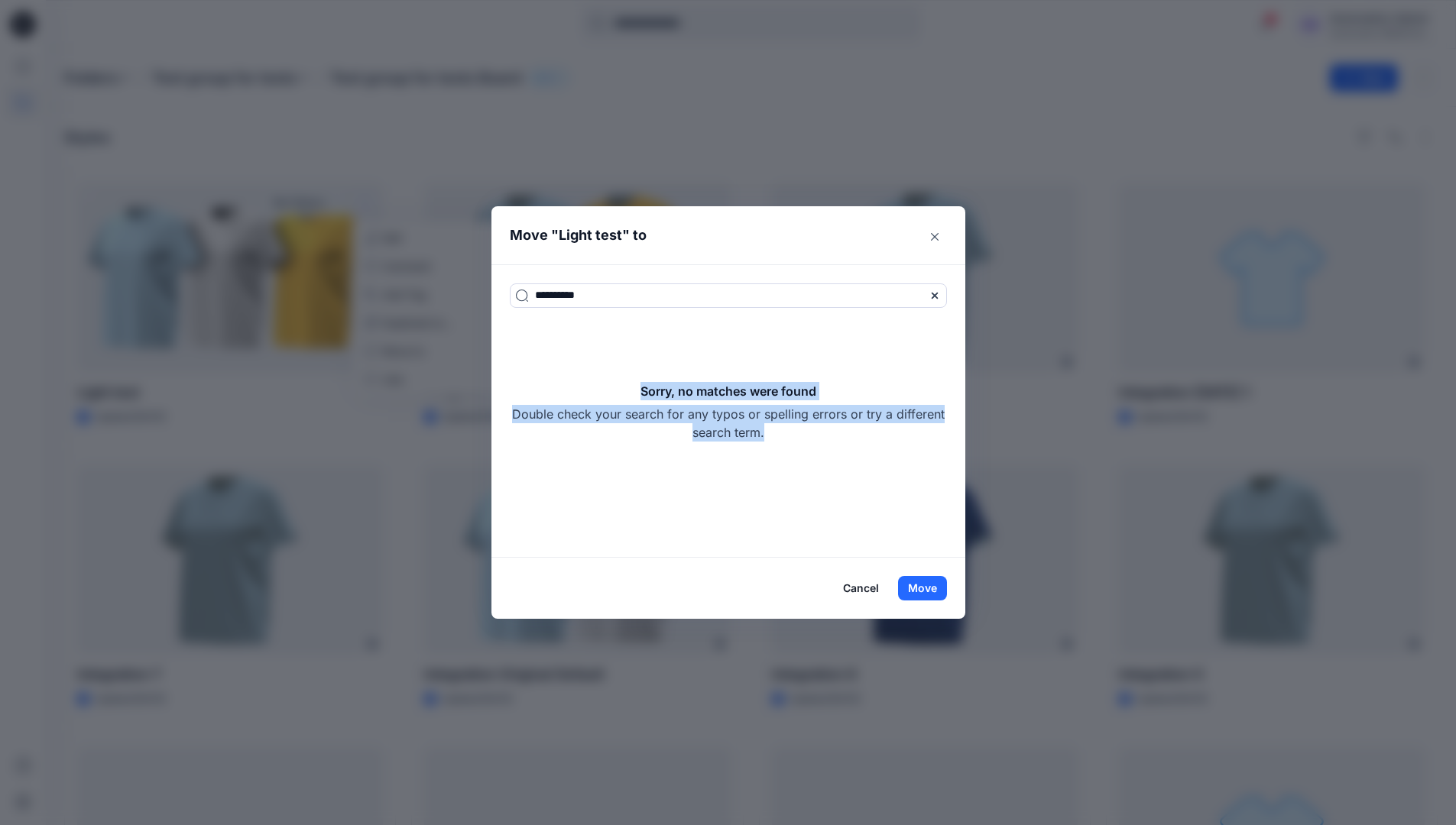
drag, startPoint x: 564, startPoint y: 301, endPoint x: 828, endPoint y: 427, distance: 292.5
click at [828, 427] on div "Sorry, no matches were found Double check your search for any typos or spelling…" at bounding box center [728, 411] width 437 height 60
click at [937, 581] on button "Move" at bounding box center [922, 589] width 49 height 24
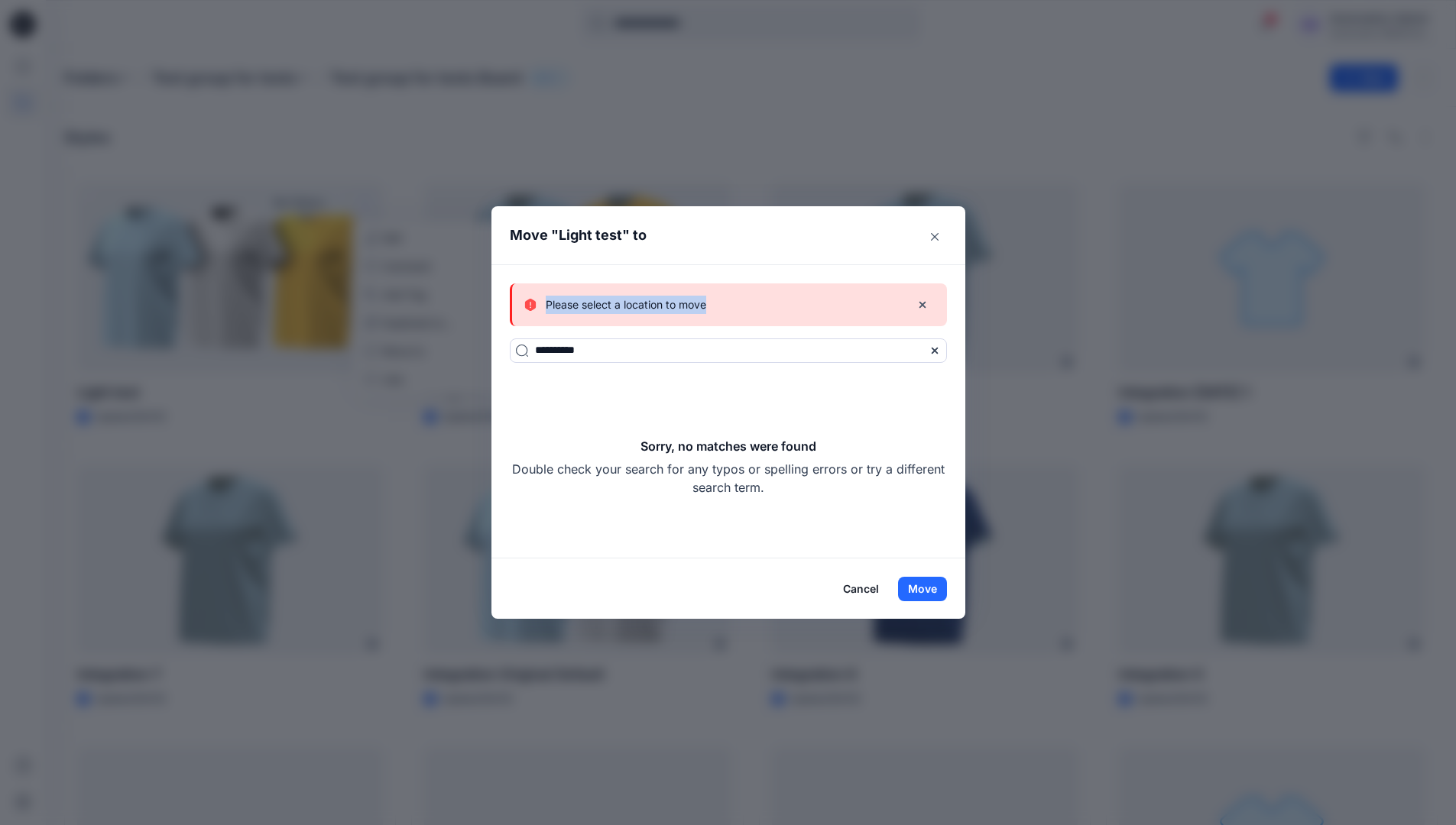
drag, startPoint x: 937, startPoint y: 581, endPoint x: 720, endPoint y: 305, distance: 351.1
click at [720, 305] on div "Please select a location to move" at bounding box center [712, 305] width 374 height 18
click at [860, 587] on button "Cancel" at bounding box center [860, 590] width 55 height 24
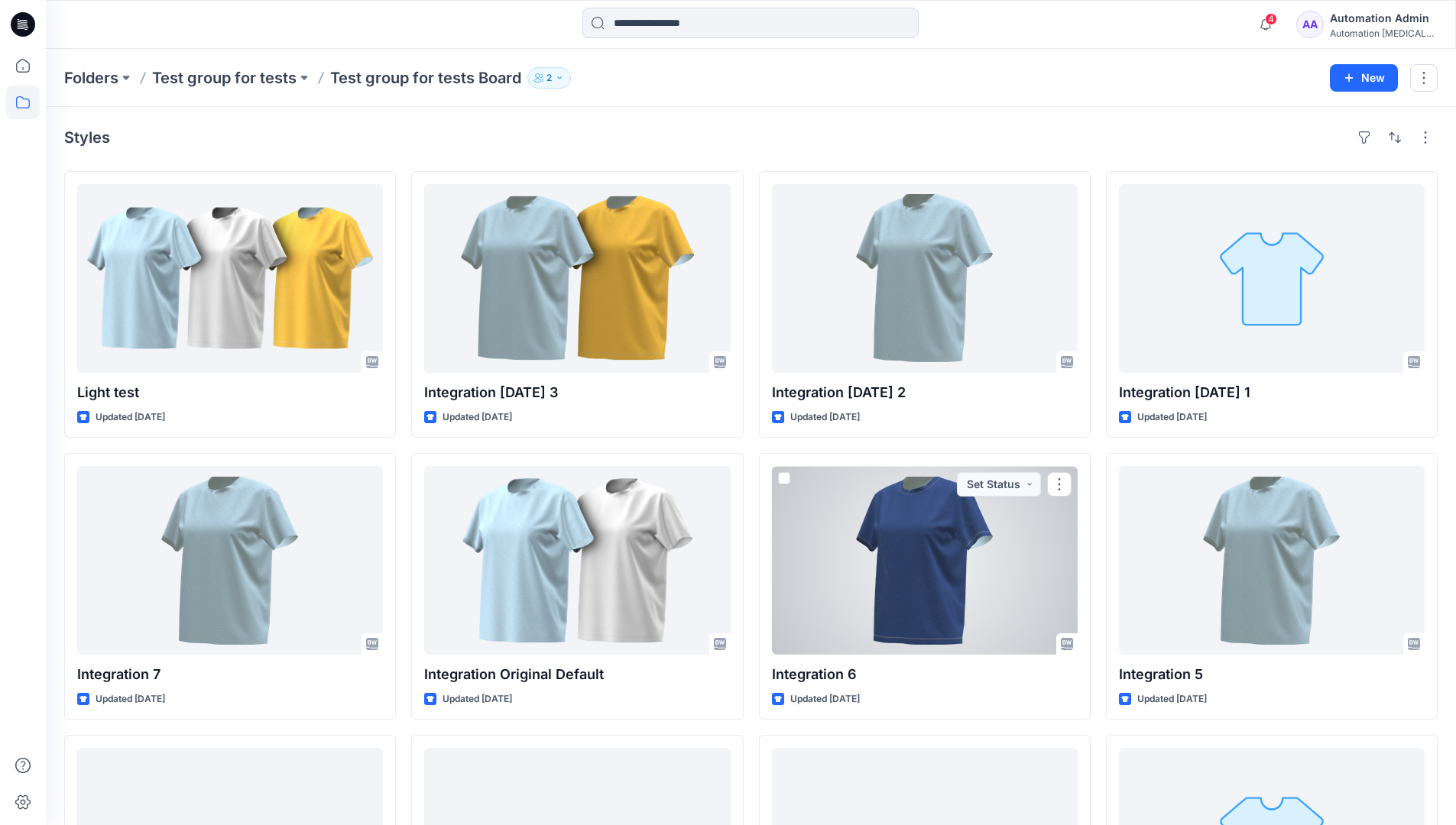
click at [1374, 20] on div "Automation Admin" at bounding box center [1383, 18] width 107 height 18
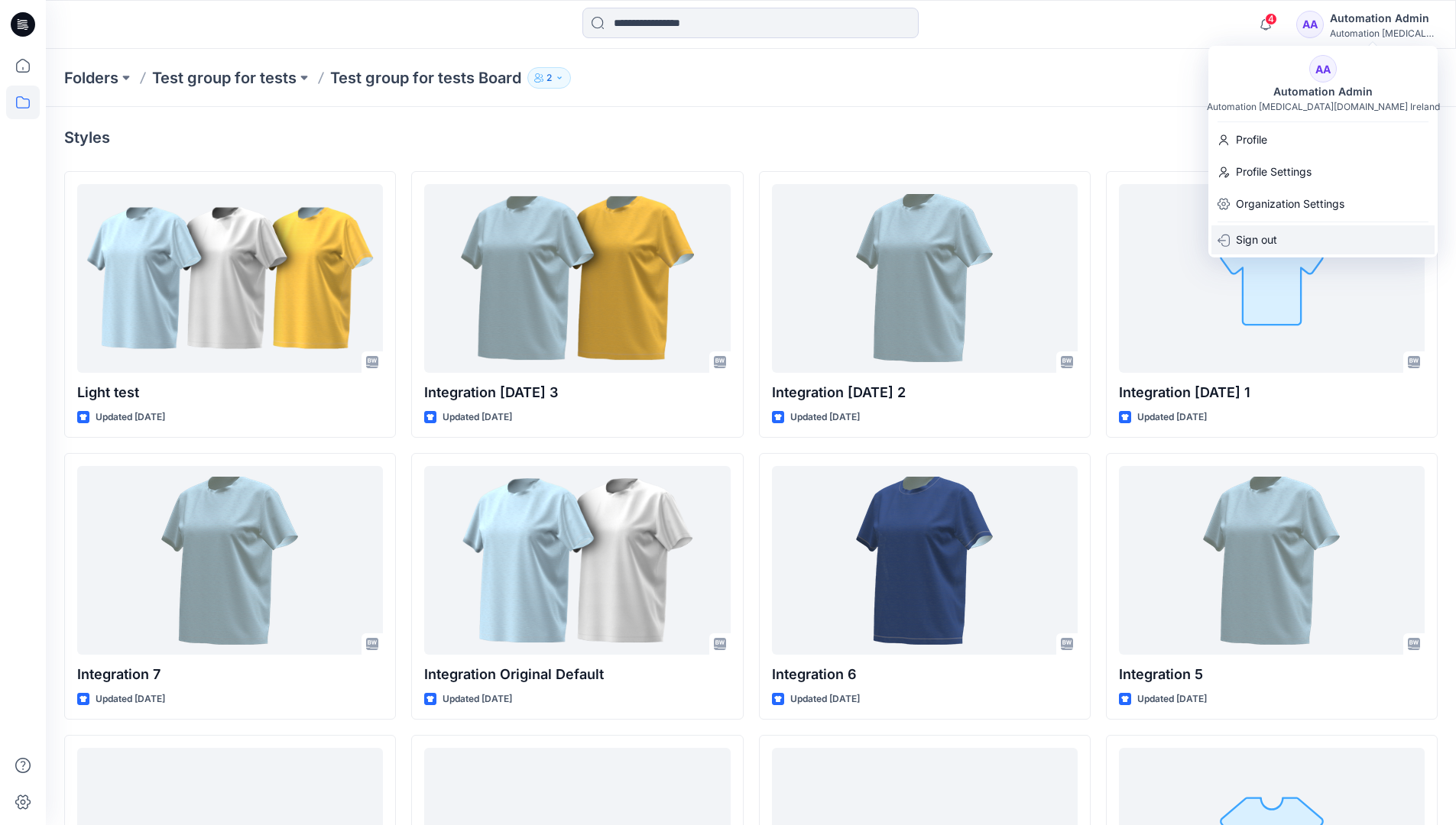
click at [1249, 244] on p "Sign out" at bounding box center [1257, 240] width 42 height 29
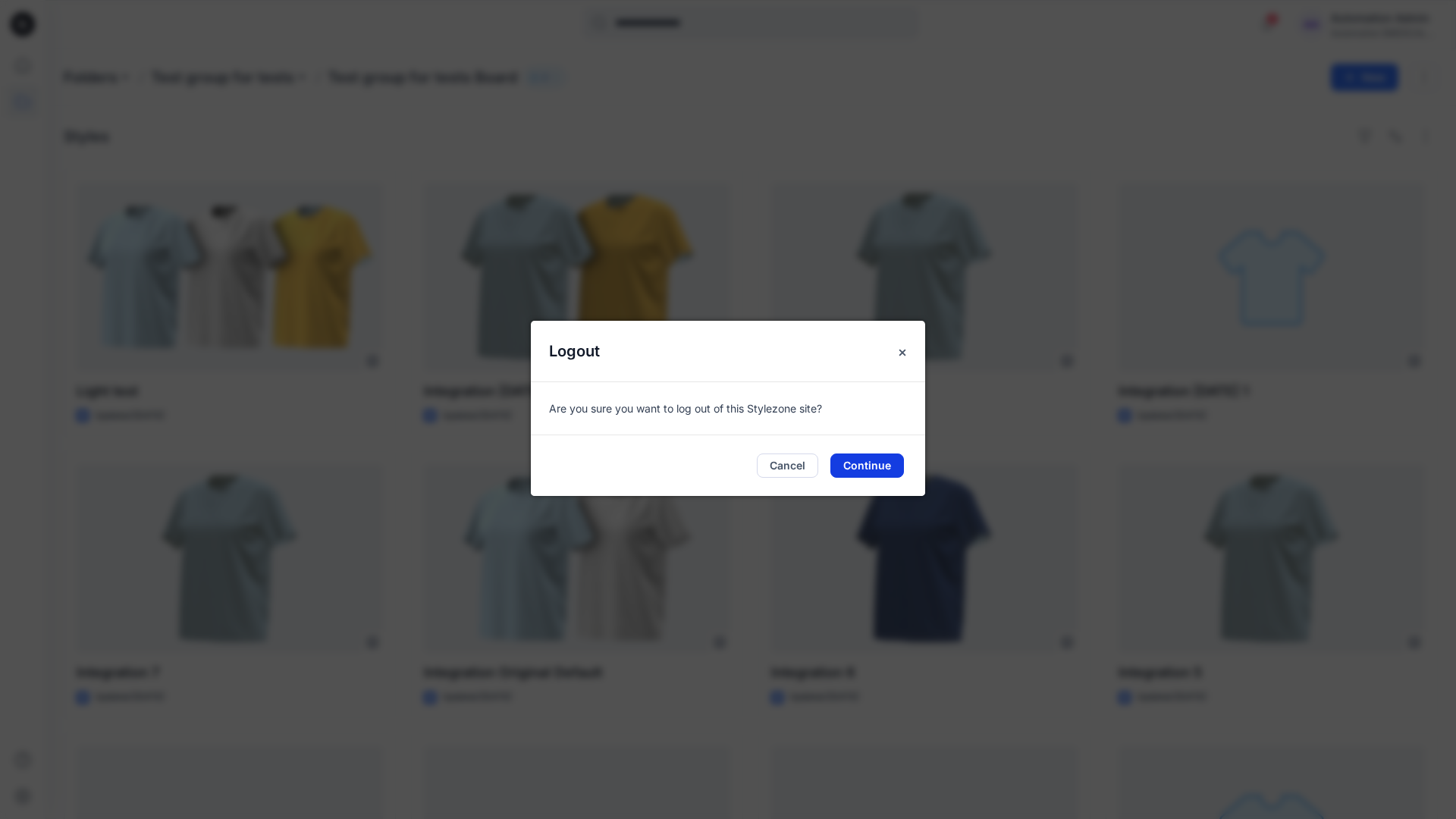
click at [884, 469] on button "Continue" at bounding box center [868, 466] width 74 height 24
